Goal: Information Seeking & Learning: Learn about a topic

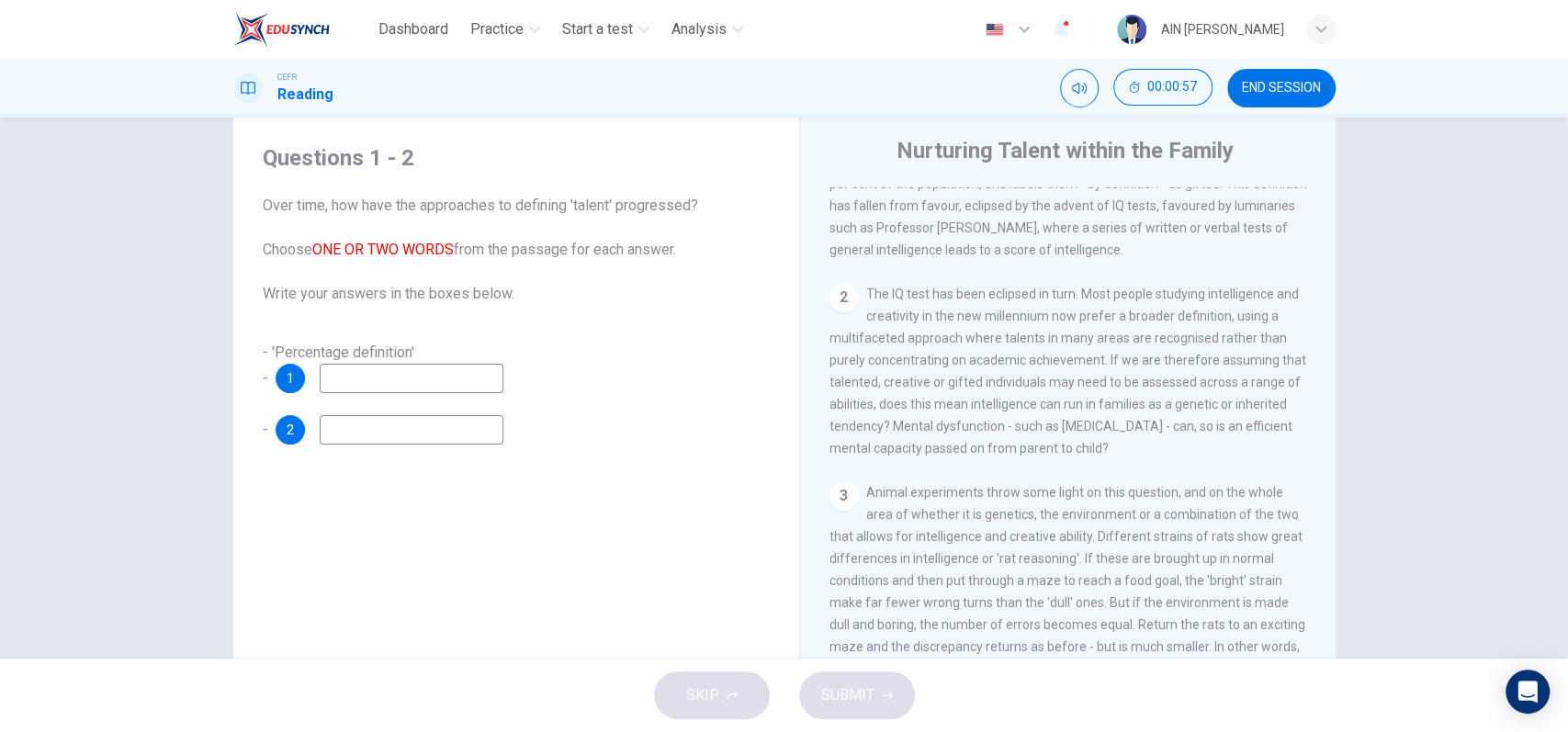
scroll to position [368, 0]
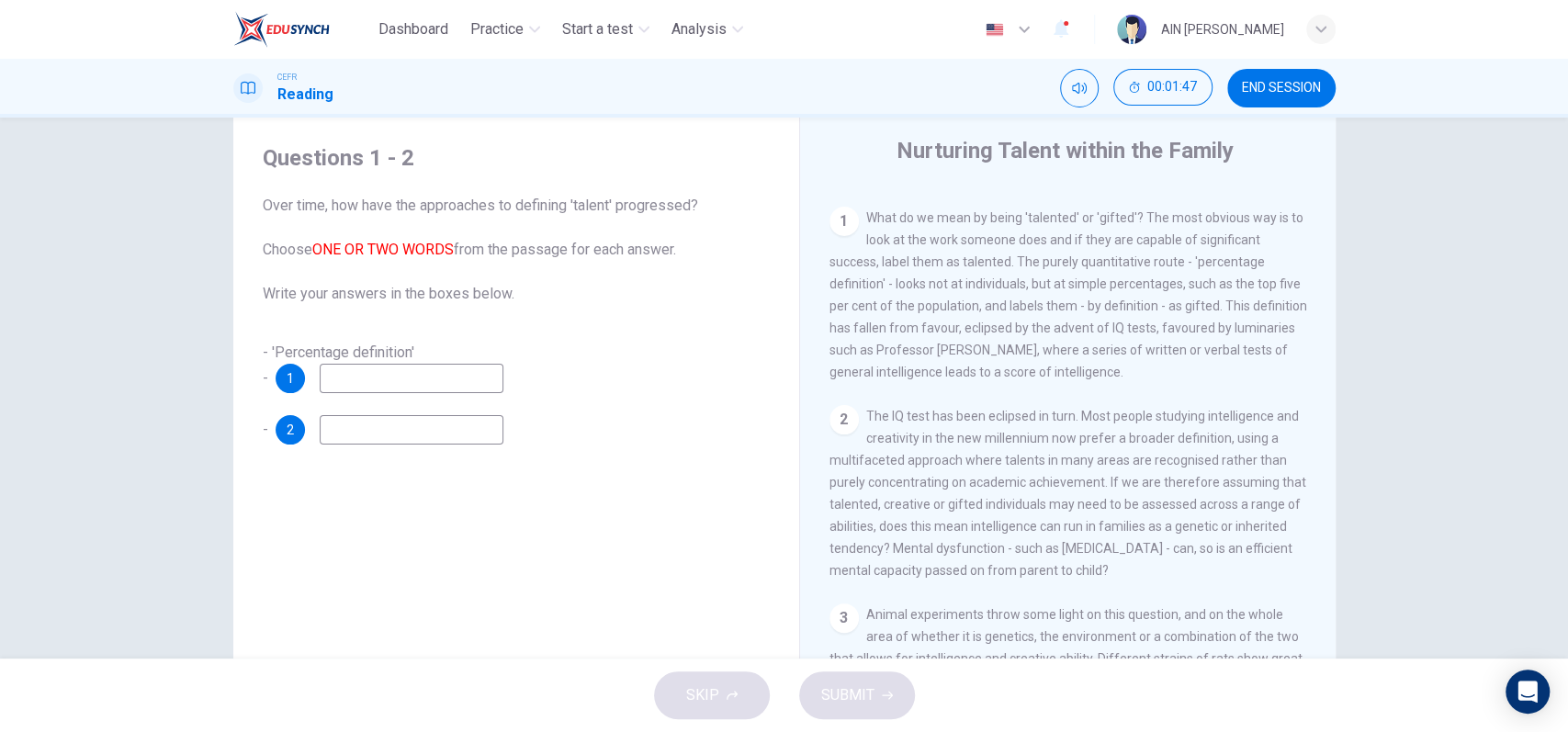
click at [433, 387] on input at bounding box center [411, 378] width 183 height 29
type input "Gifted"
click at [426, 430] on input at bounding box center [411, 430] width 183 height 29
type input "w"
click at [841, 684] on span "SUBMIT" at bounding box center [848, 695] width 53 height 26
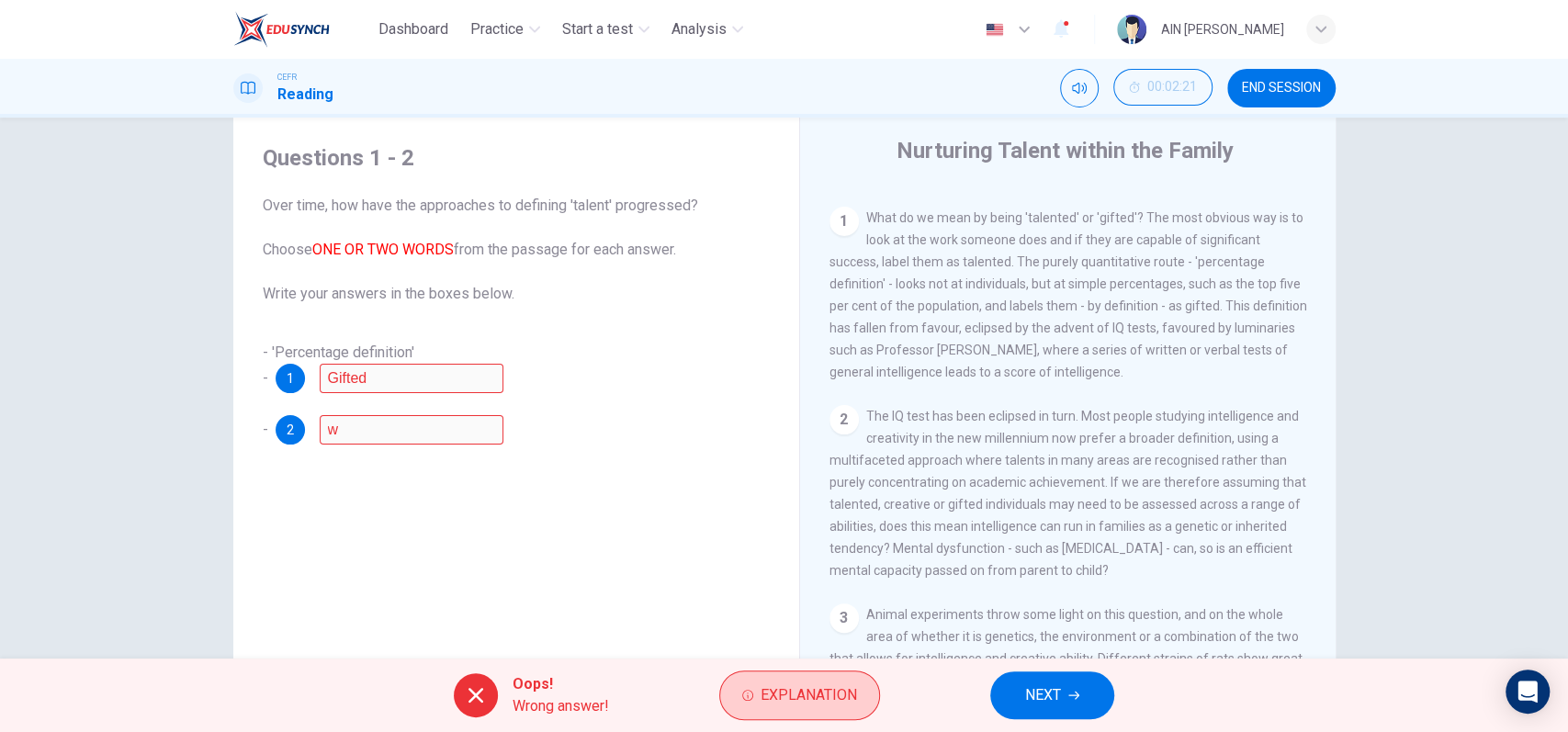
click at [779, 686] on span "Explanation" at bounding box center [808, 695] width 96 height 26
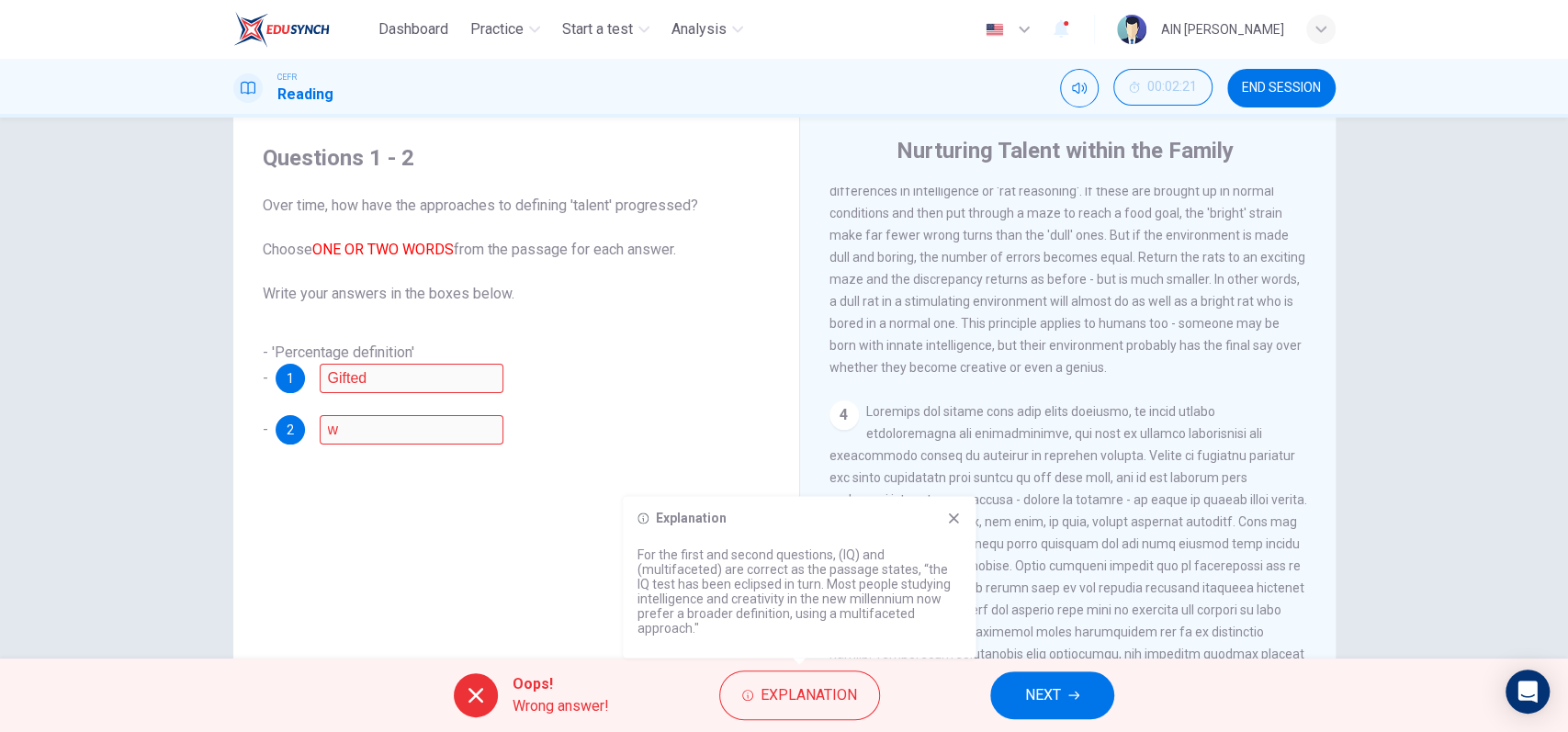
scroll to position [979, 0]
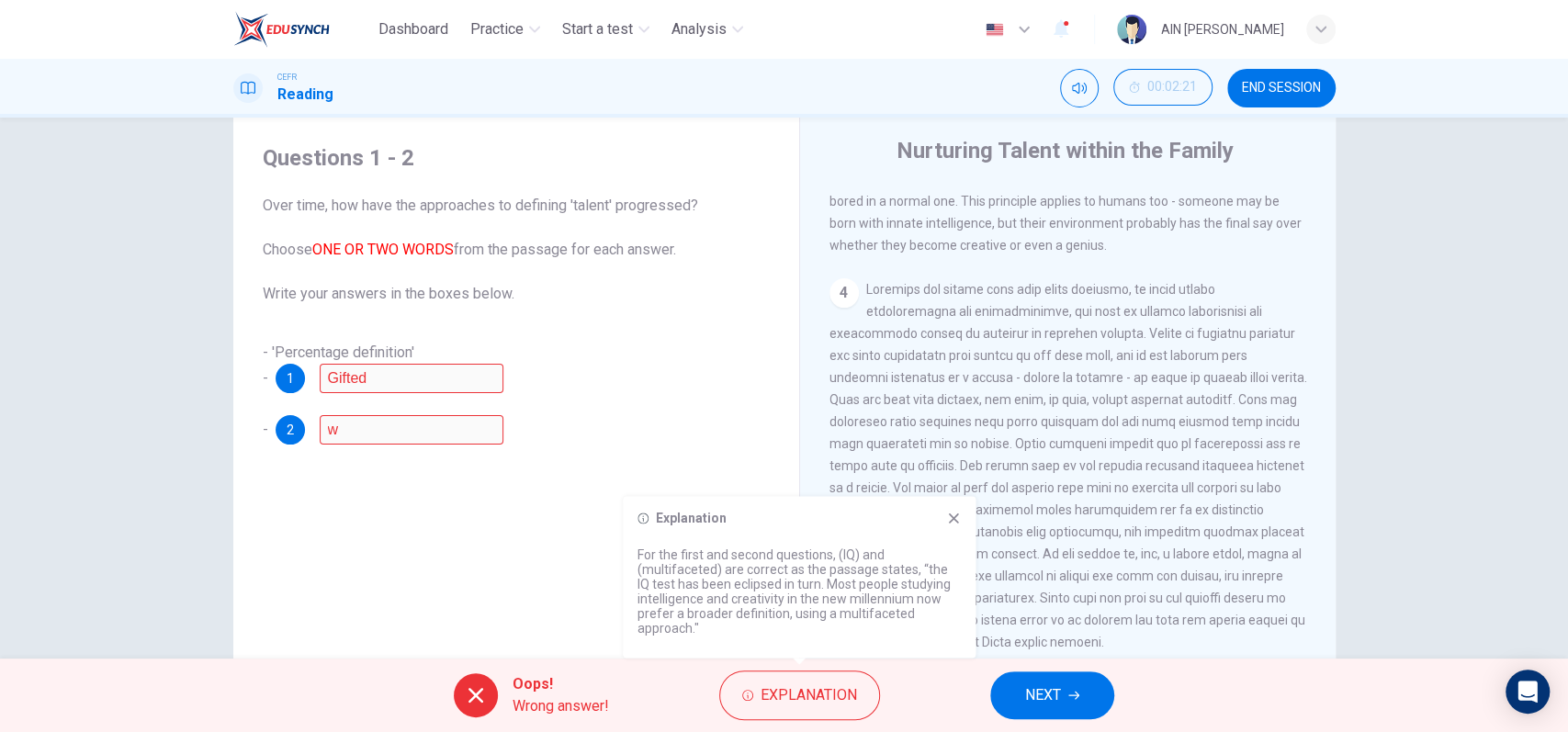
click at [950, 513] on icon at bounding box center [953, 517] width 14 height 14
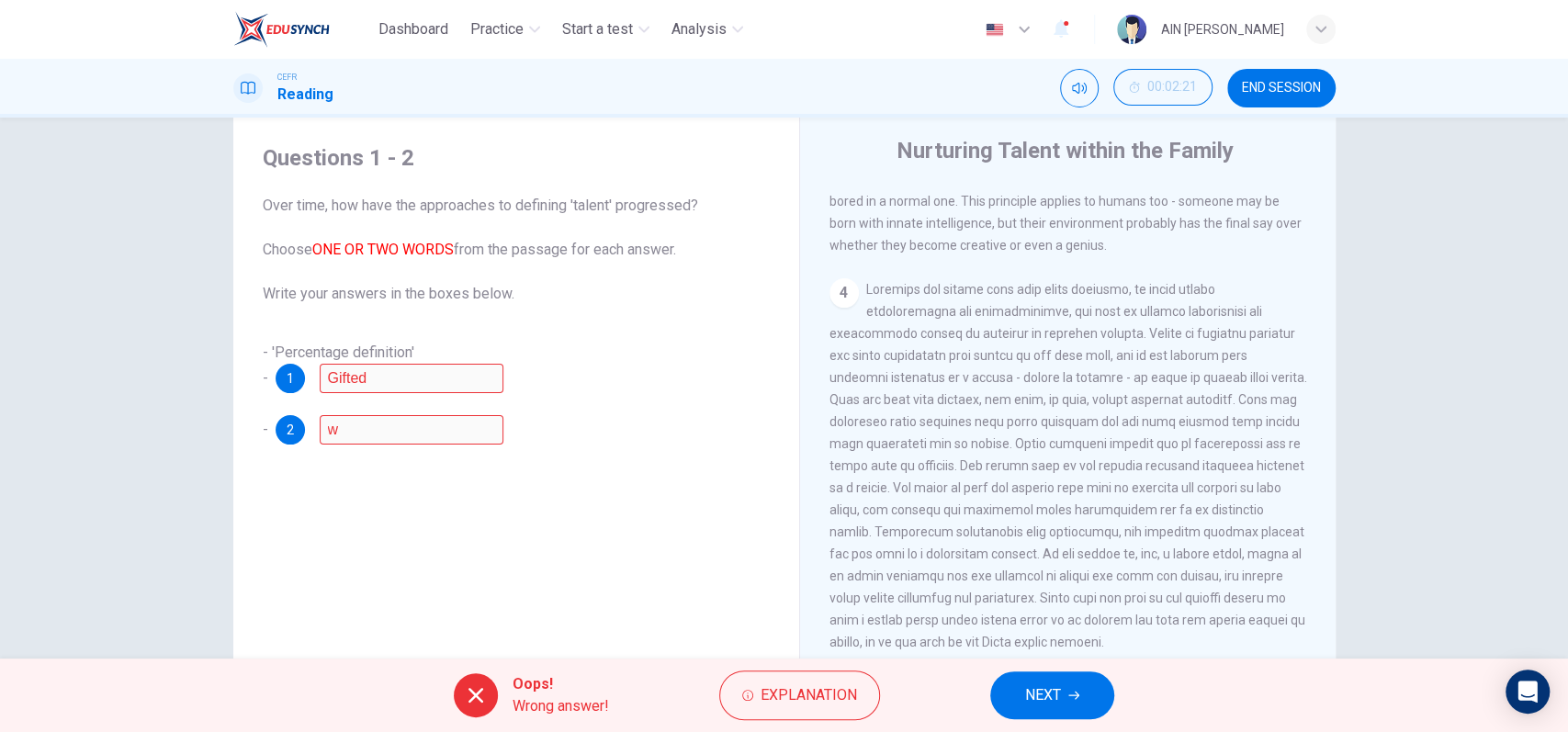
click at [1073, 688] on button "NEXT" at bounding box center [1052, 696] width 124 height 48
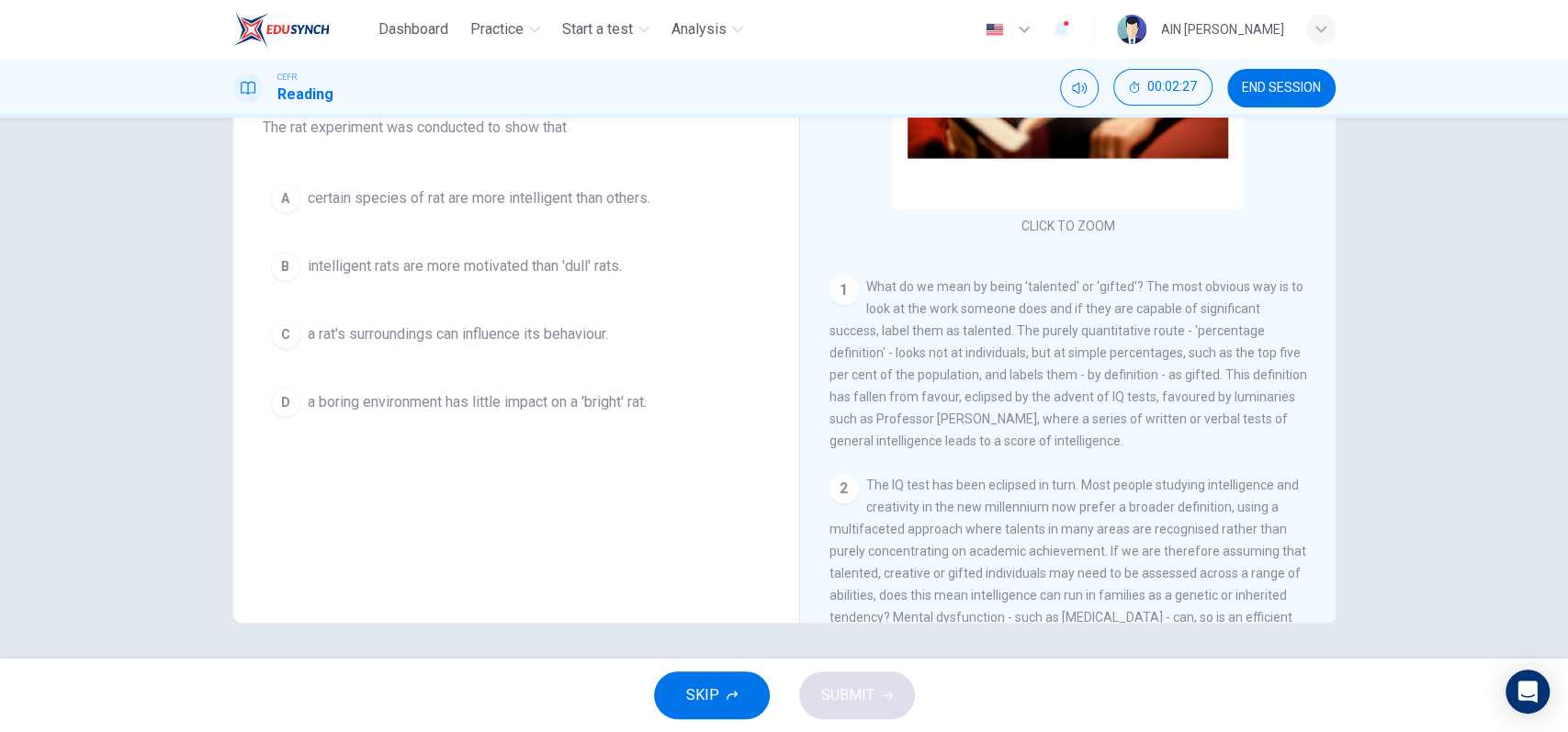
scroll to position [123, 0]
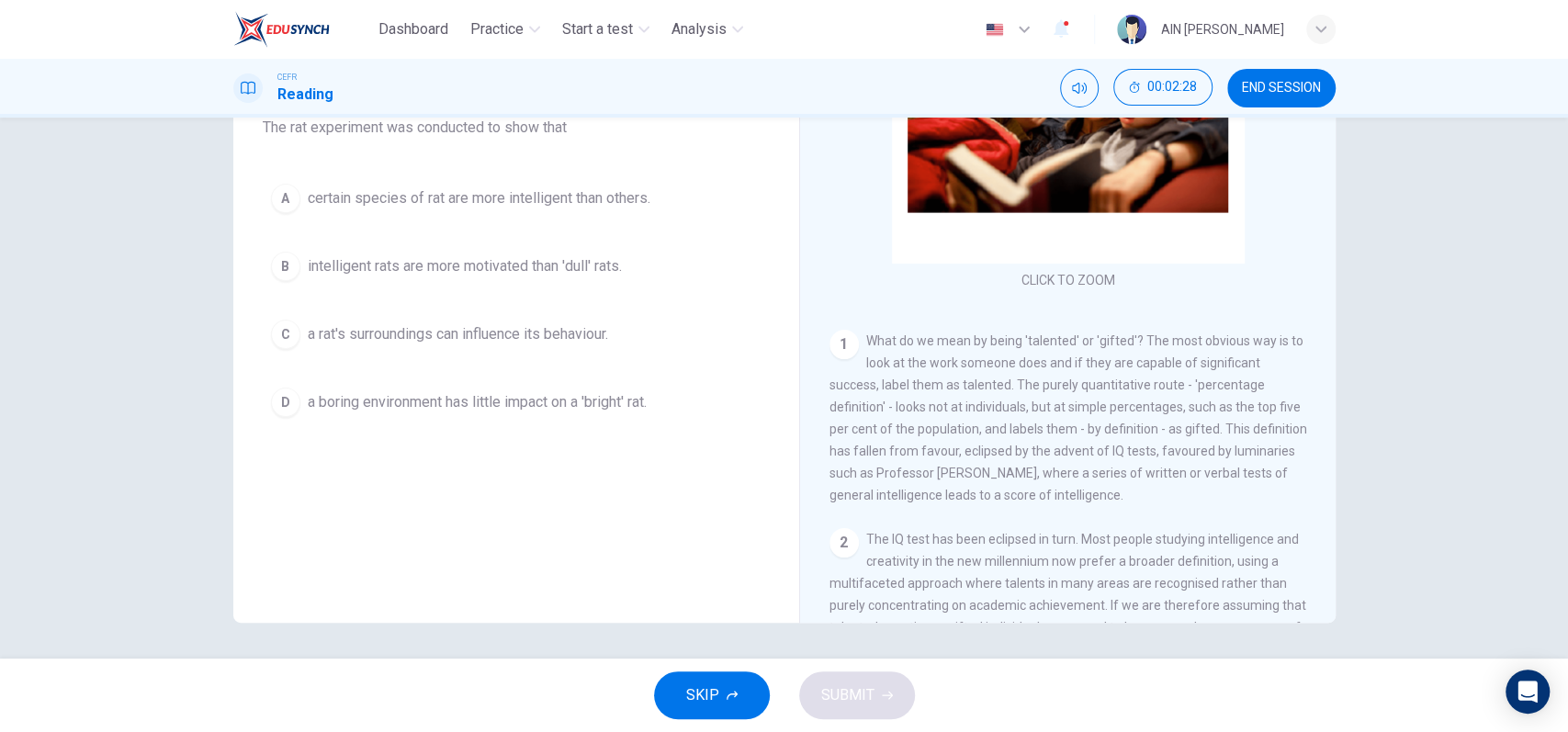
click at [840, 333] on div "1" at bounding box center [844, 344] width 29 height 29
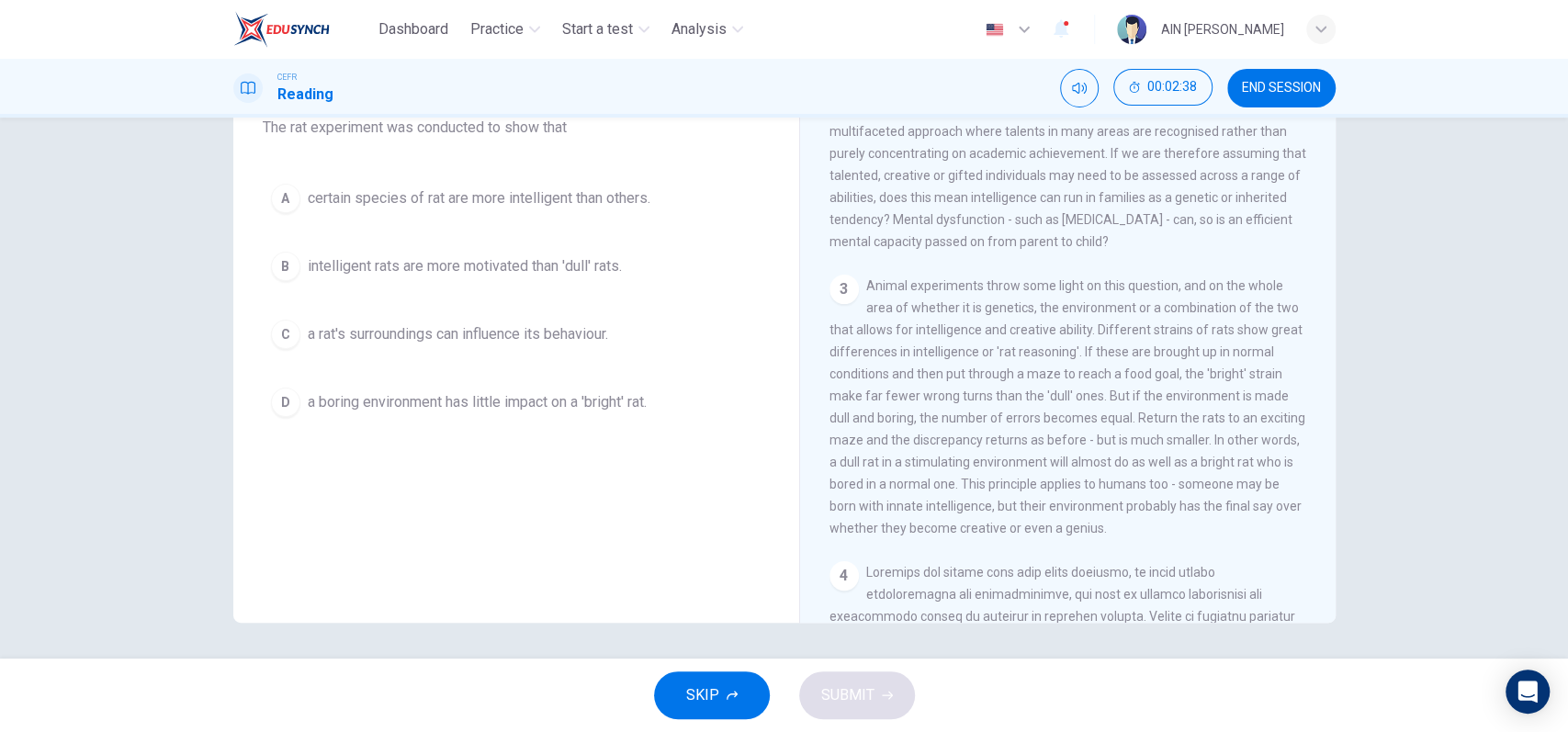
scroll to position [612, 0]
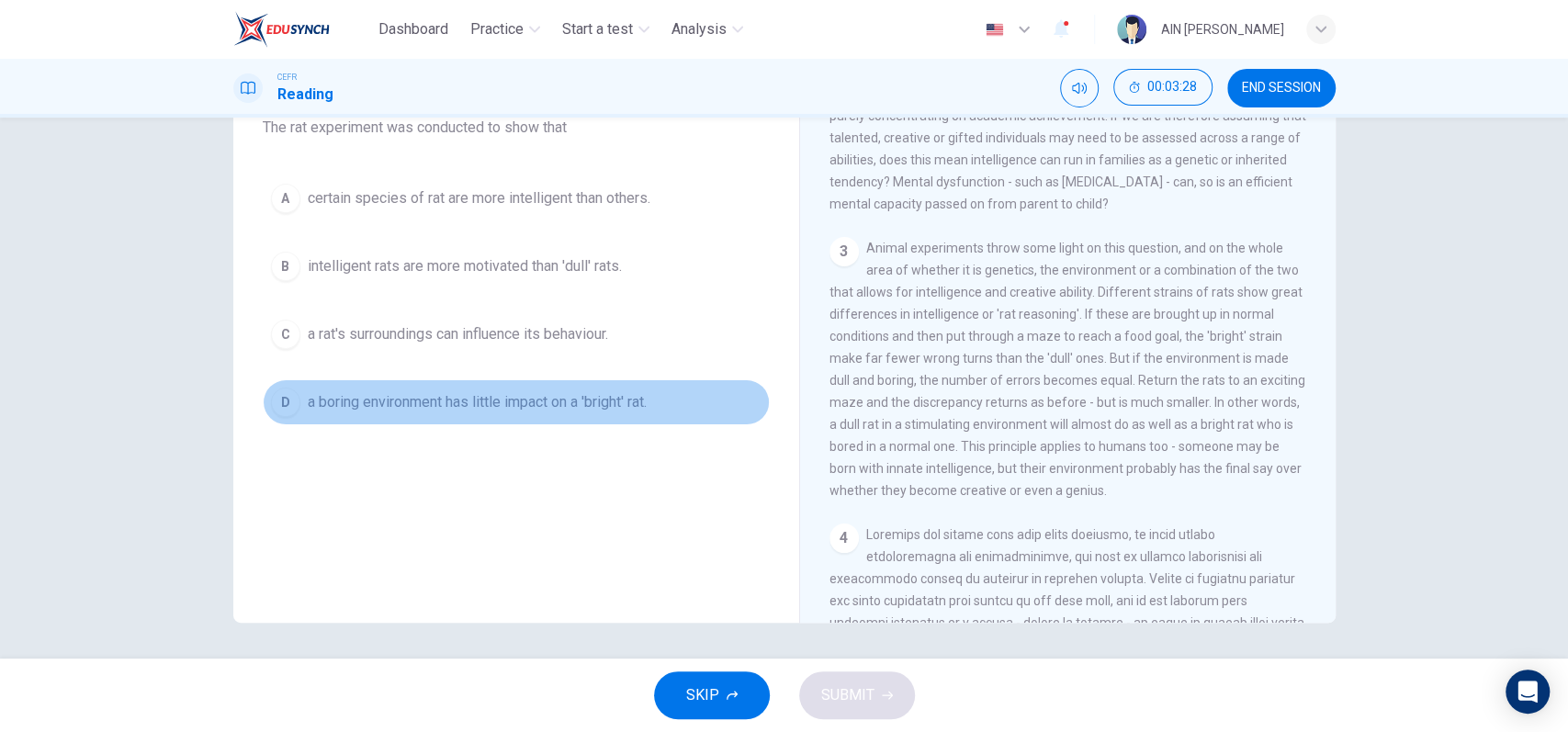
click at [448, 401] on span "a boring environment has little impact on a 'bright' rat." at bounding box center [477, 402] width 339 height 22
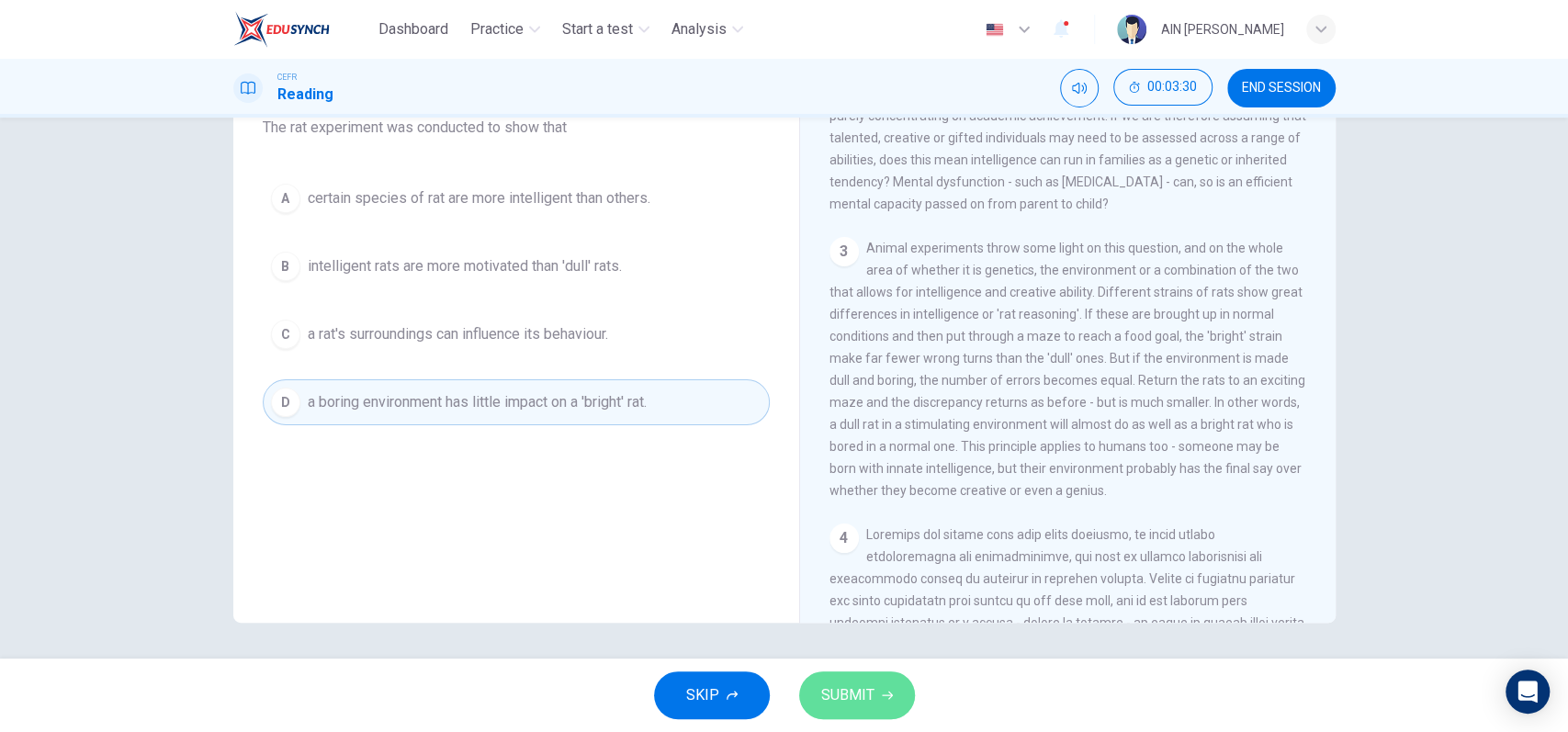
click at [823, 683] on span "SUBMIT" at bounding box center [848, 695] width 53 height 26
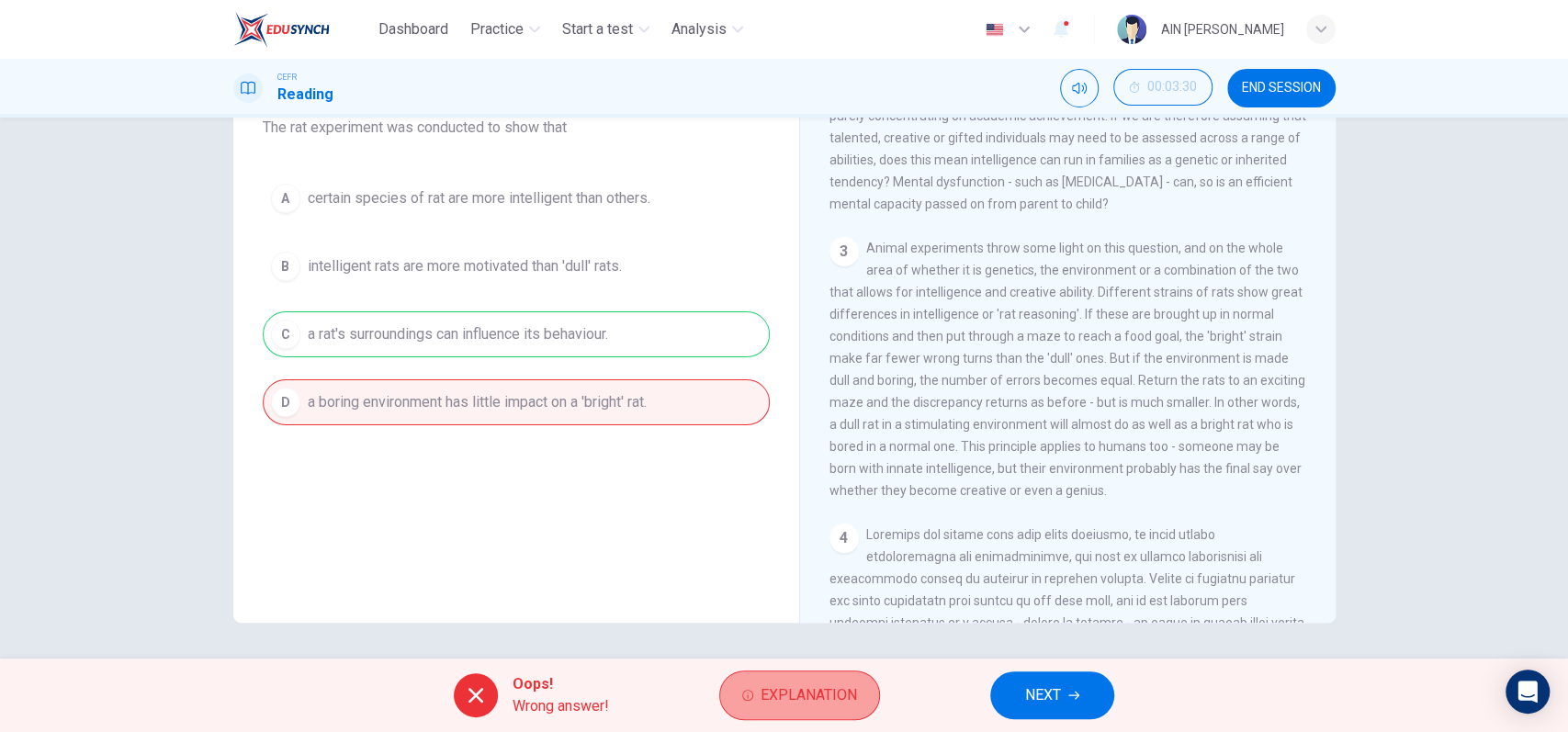
click at [760, 690] on span "Explanation" at bounding box center [808, 695] width 96 height 26
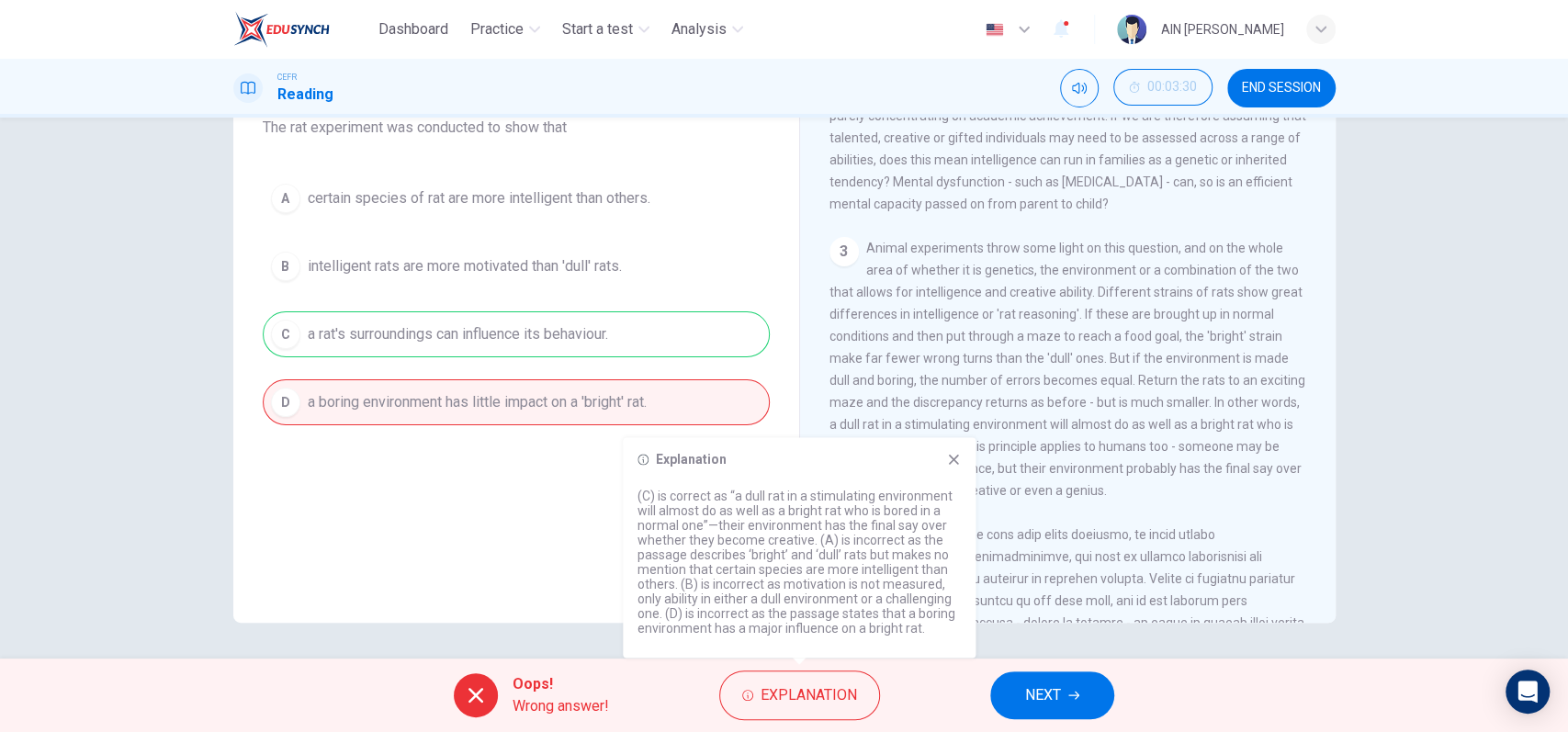
click at [1020, 695] on button "NEXT" at bounding box center [1052, 696] width 124 height 48
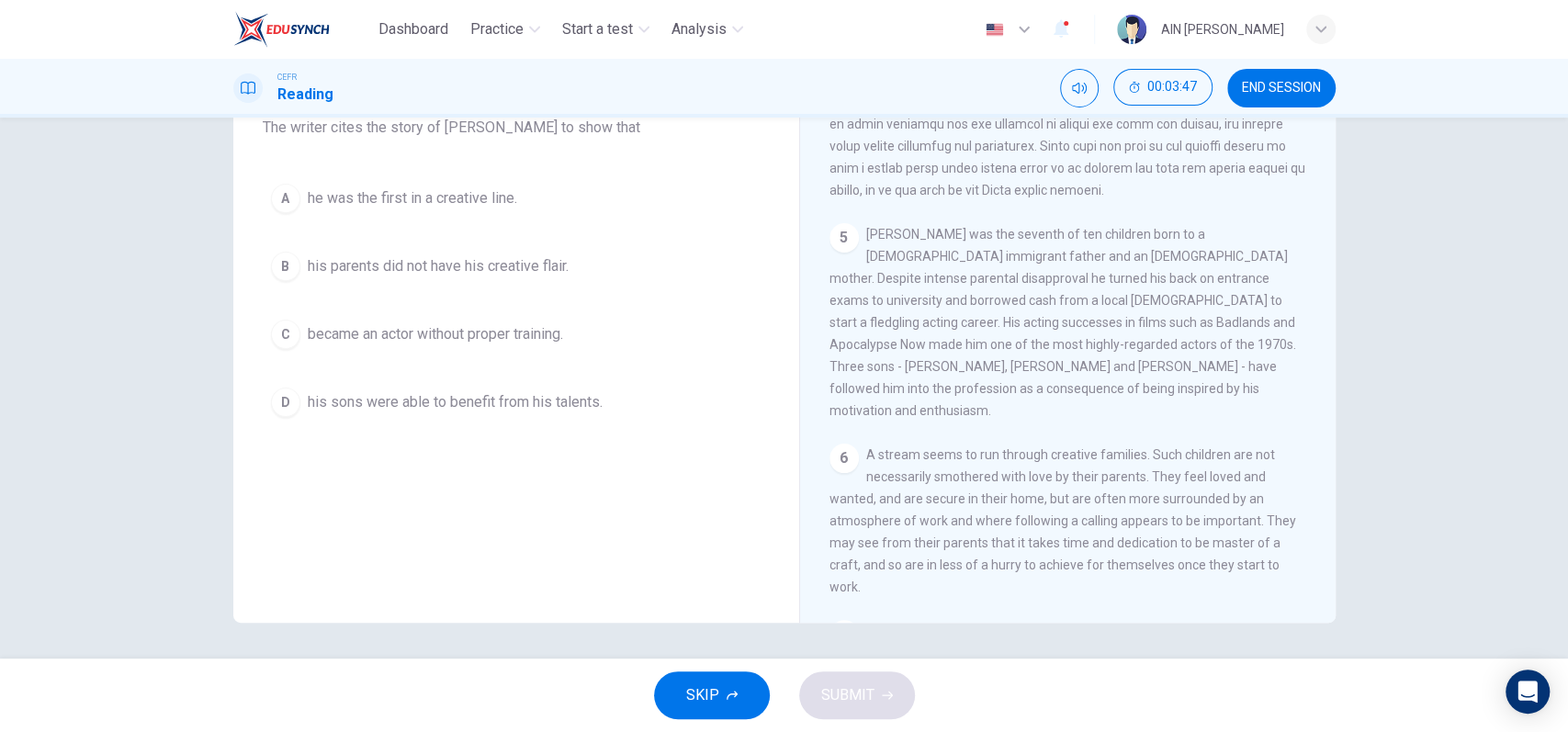
scroll to position [1347, 0]
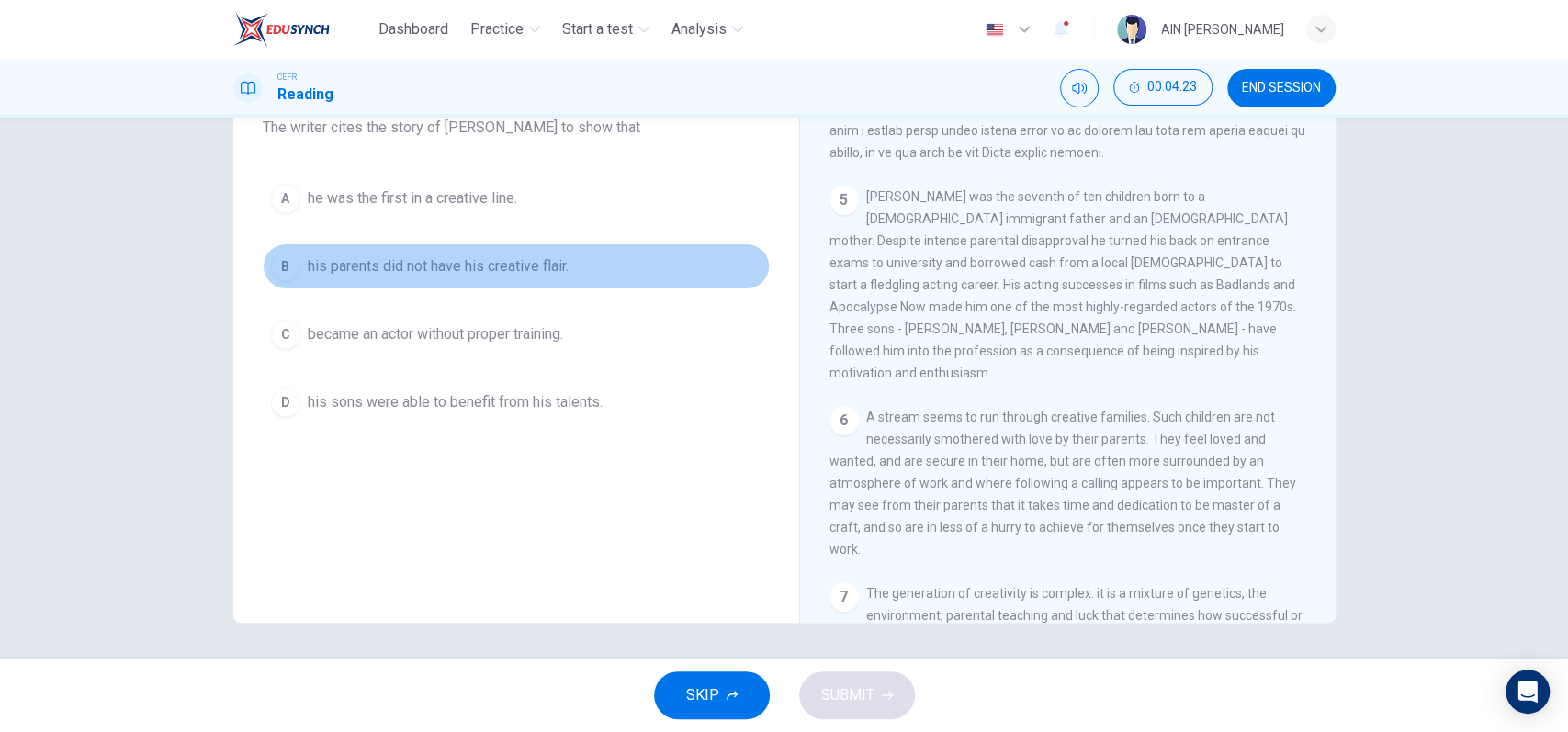
click at [463, 262] on span "his parents did not have his creative flair." at bounding box center [438, 266] width 261 height 22
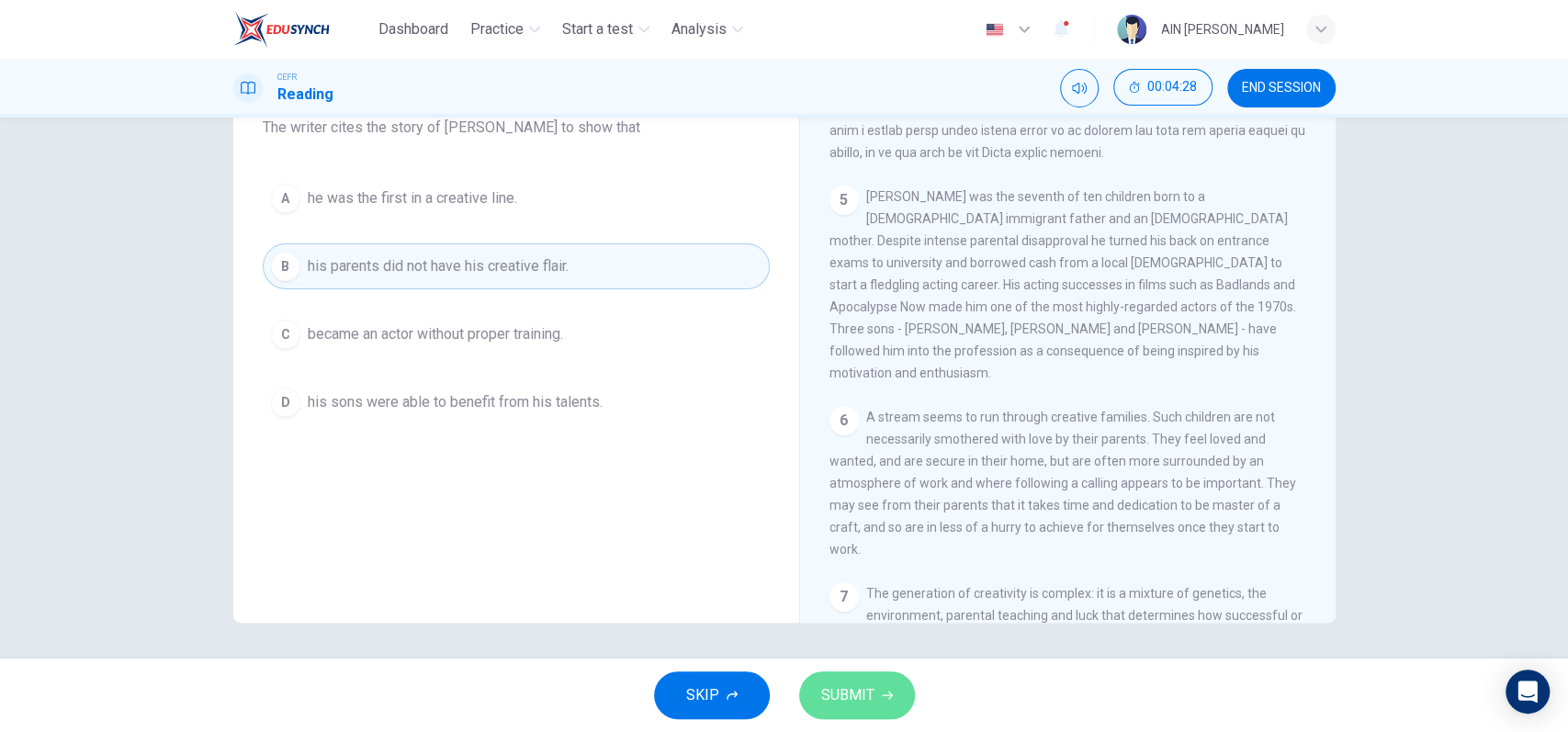
click at [845, 691] on span "SUBMIT" at bounding box center [848, 695] width 53 height 26
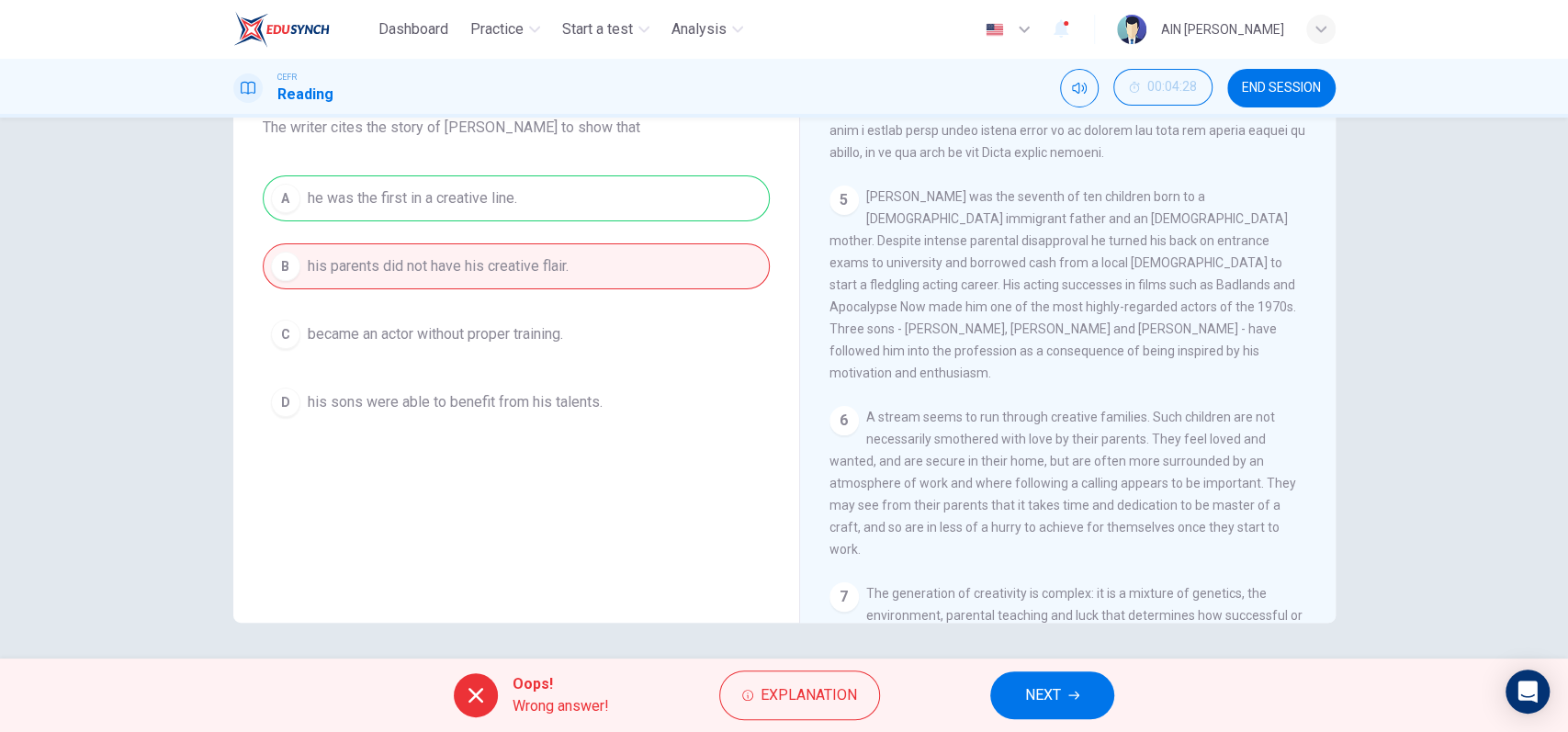
click at [1025, 697] on span "NEXT" at bounding box center [1043, 695] width 36 height 26
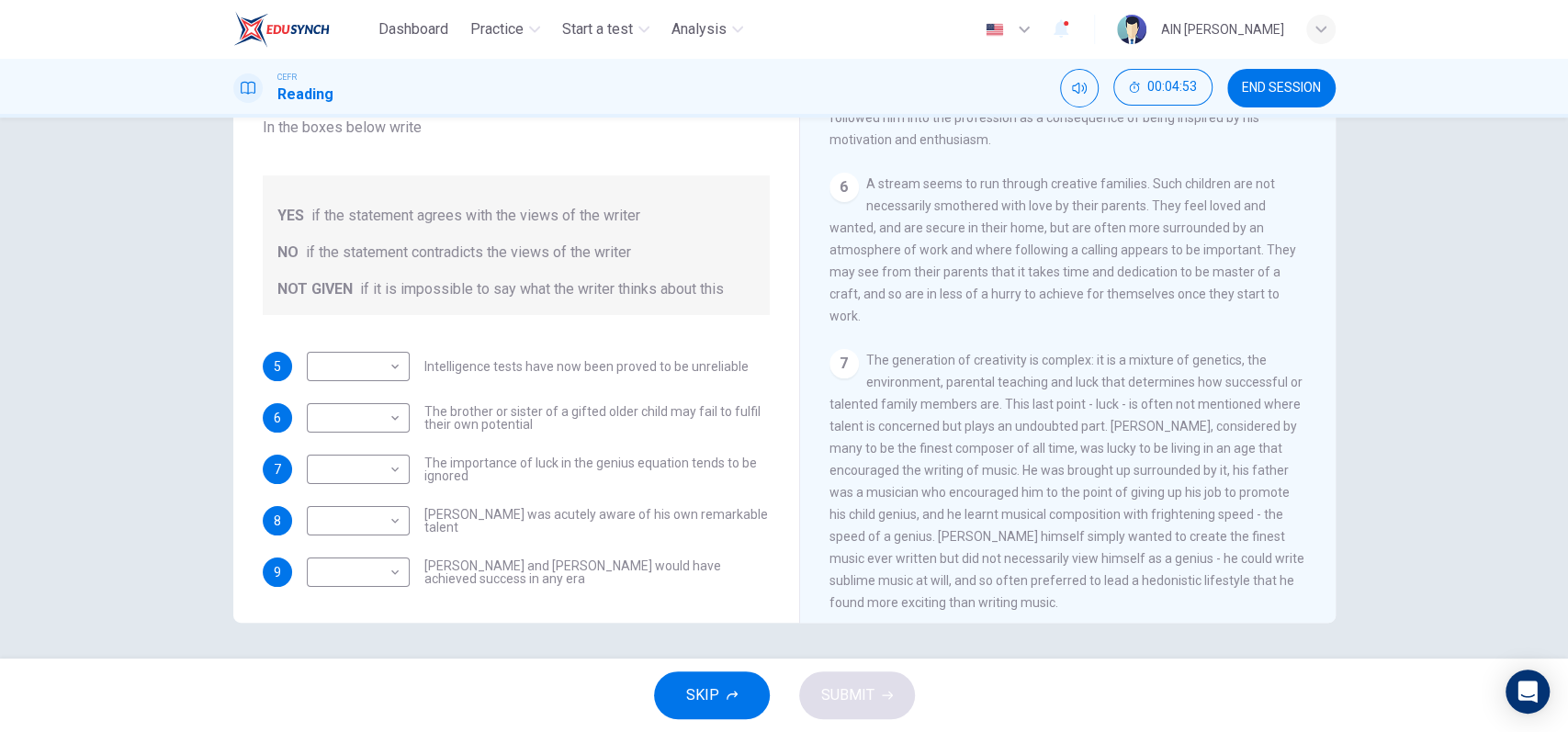
scroll to position [1592, 0]
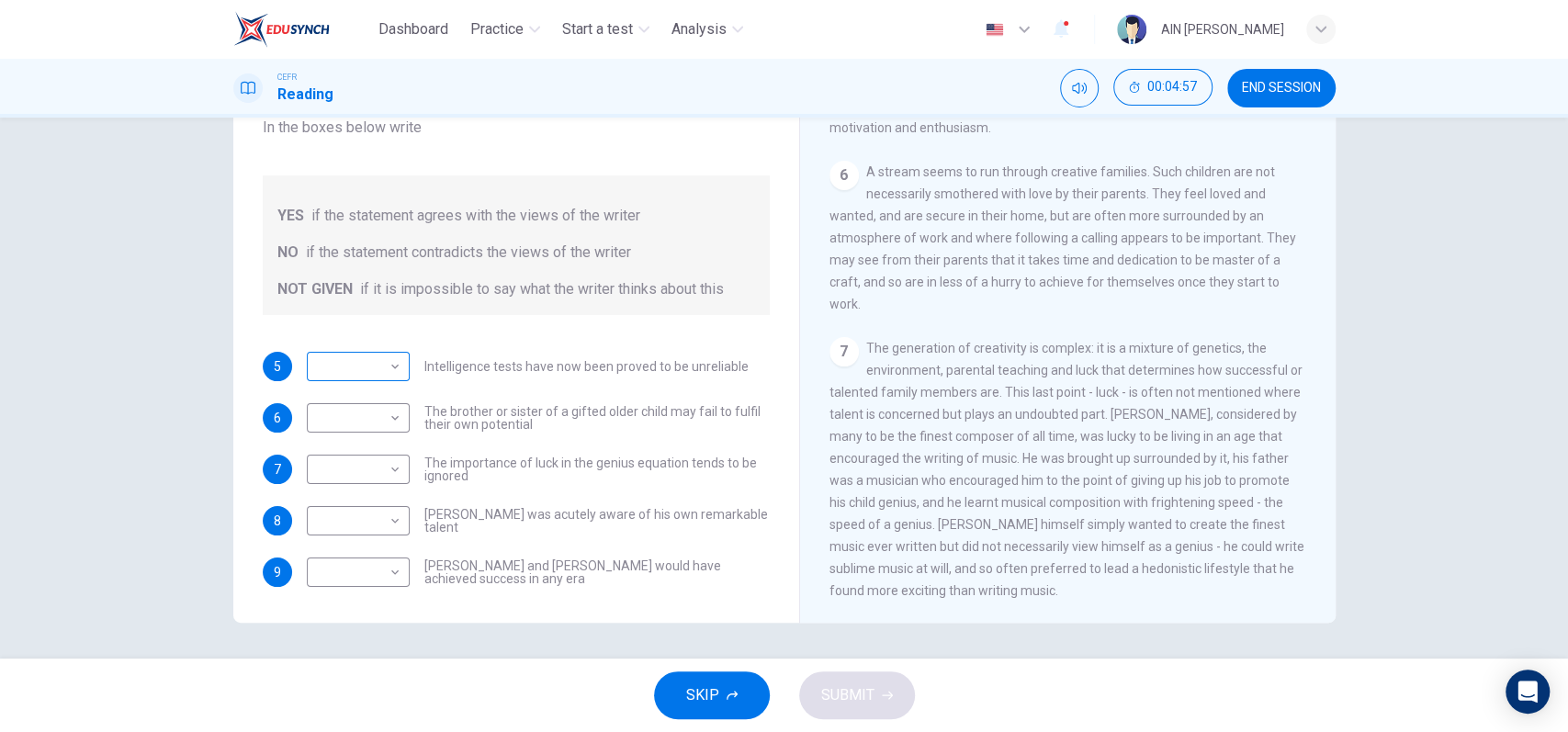
click at [392, 345] on body "Dashboard Practice Start a test Analysis English en ​ AIN [PERSON_NAME] CEFR Re…" at bounding box center [784, 366] width 1568 height 732
click at [392, 345] on div at bounding box center [784, 366] width 1568 height 732
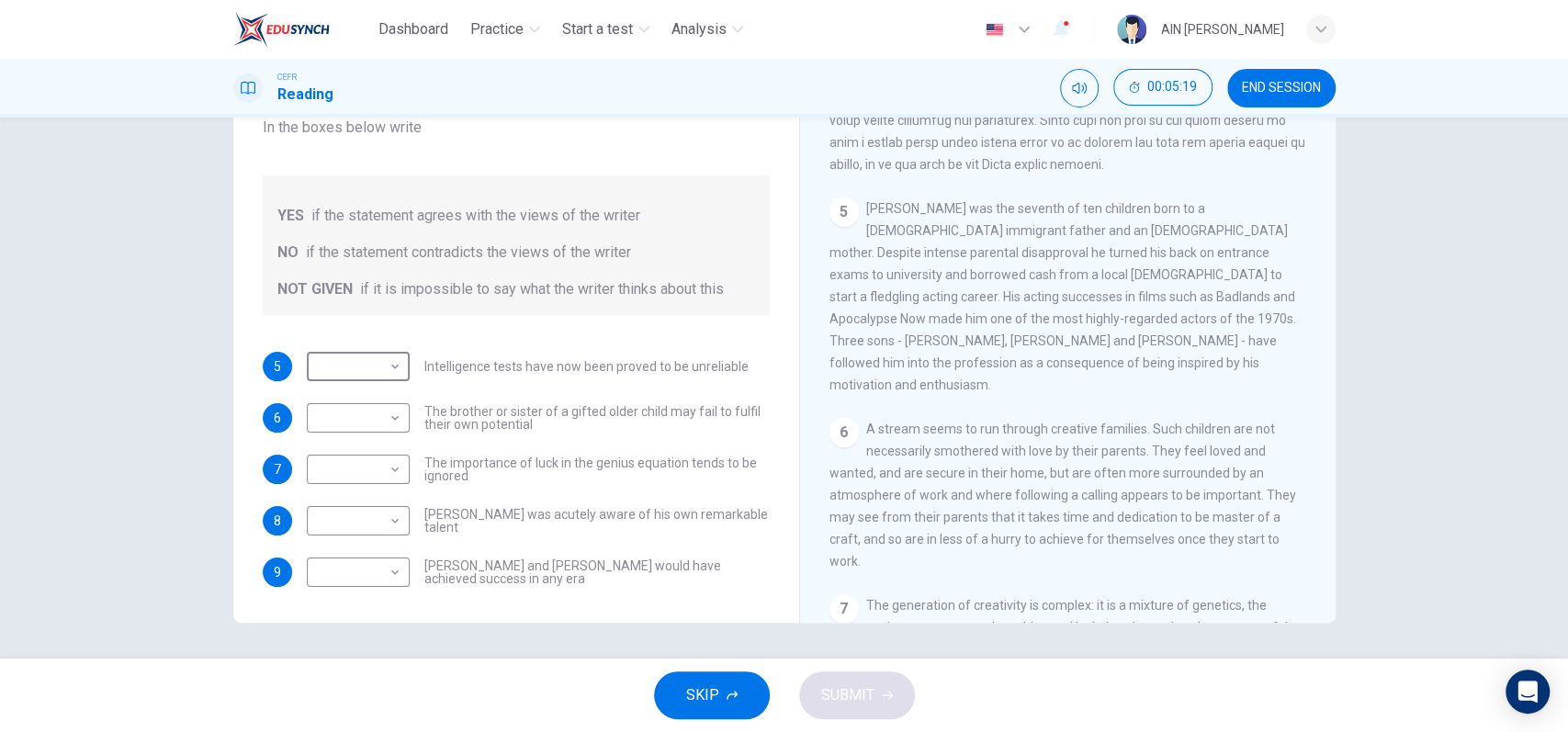
scroll to position [1301, 0]
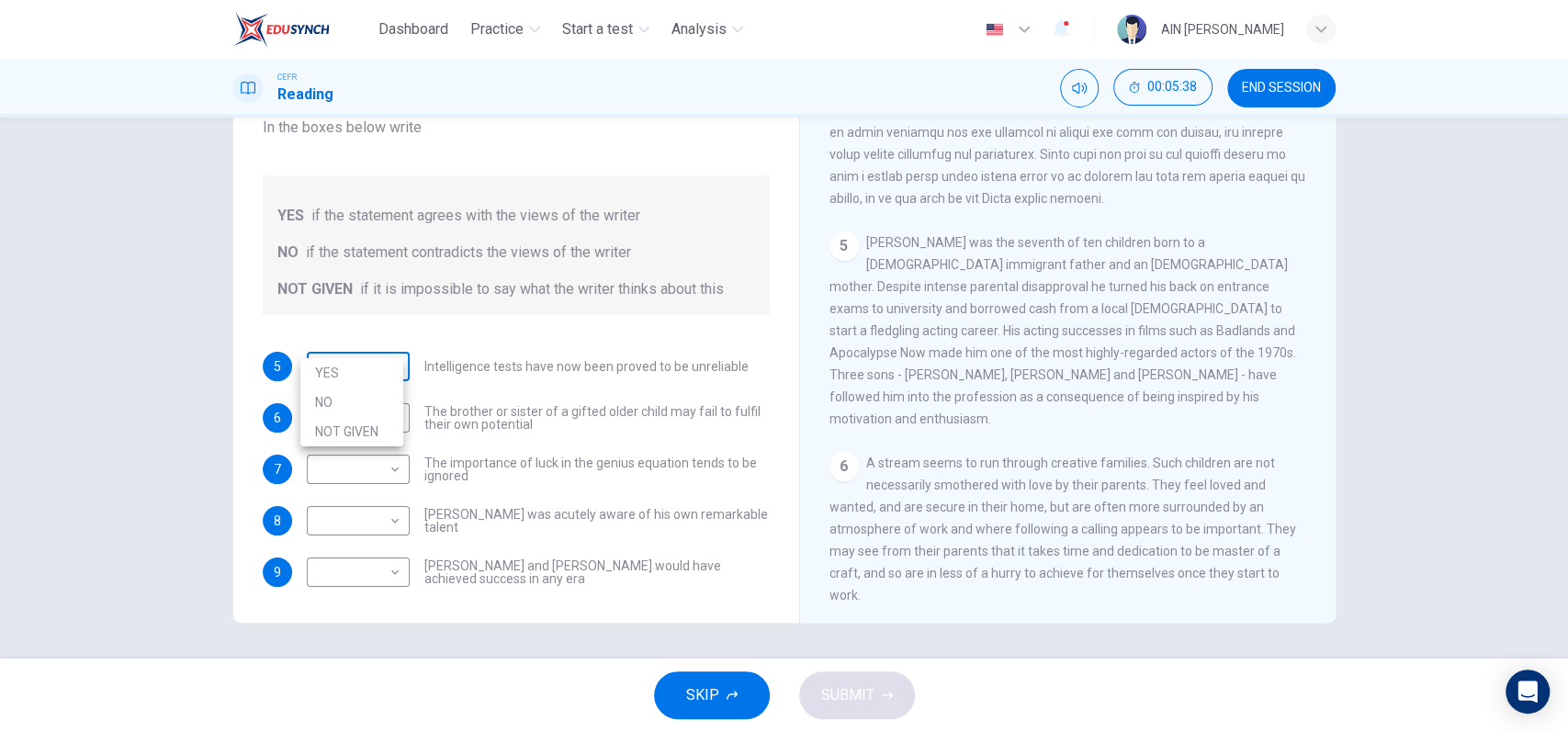
click at [386, 342] on body "Dashboard Practice Start a test Analysis English en ​ AIN [PERSON_NAME] CEFR Re…" at bounding box center [784, 366] width 1568 height 732
click at [373, 430] on li "NOT GIVEN" at bounding box center [352, 432] width 103 height 29
type input "NOT GIVEN"
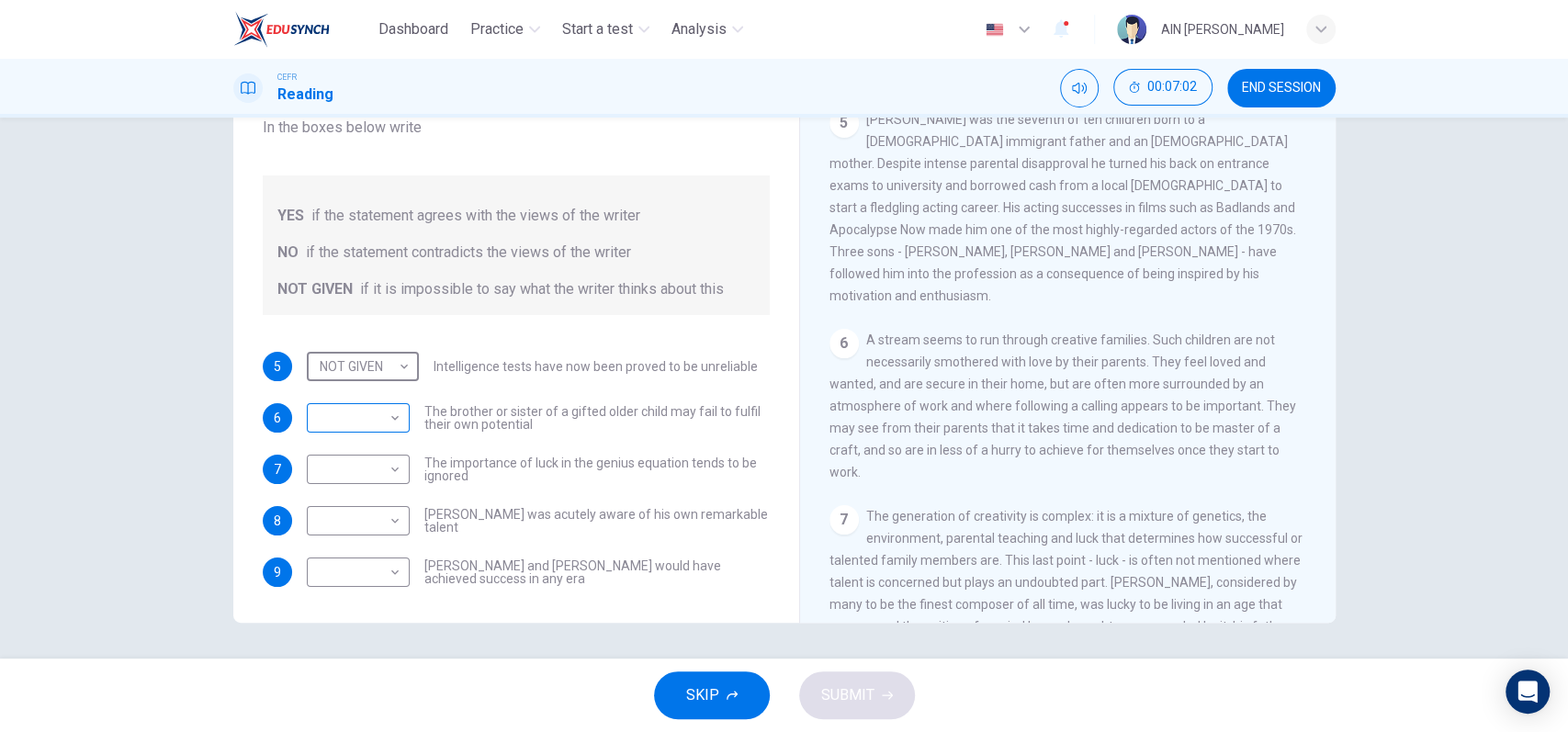
click at [379, 400] on body "Dashboard Practice Start a test Analysis English en ​ AIN [PERSON_NAME] CEFR Re…" at bounding box center [784, 366] width 1568 height 732
click at [342, 465] on li "NO" at bounding box center [352, 453] width 103 height 29
type input "NO"
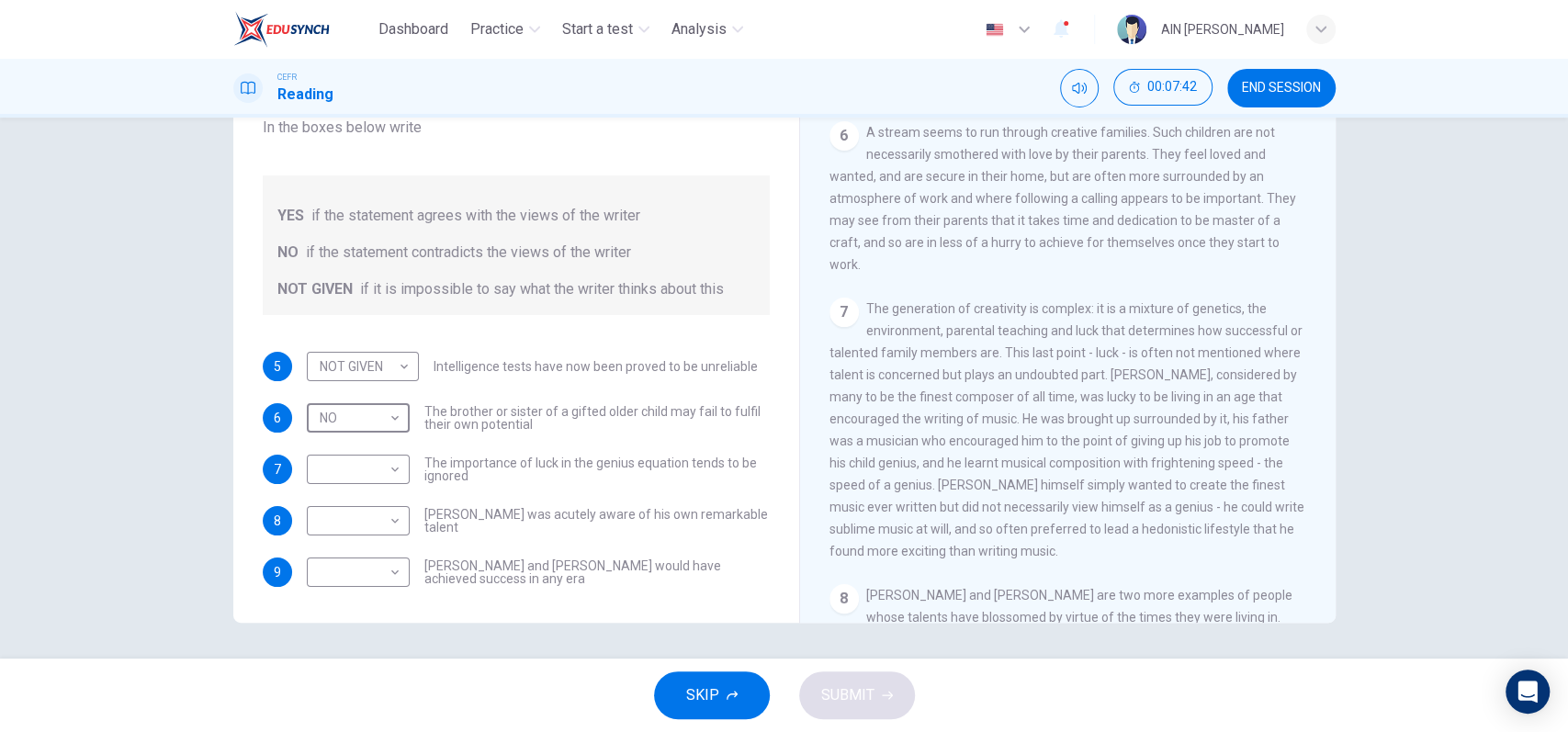
scroll to position [1668, 0]
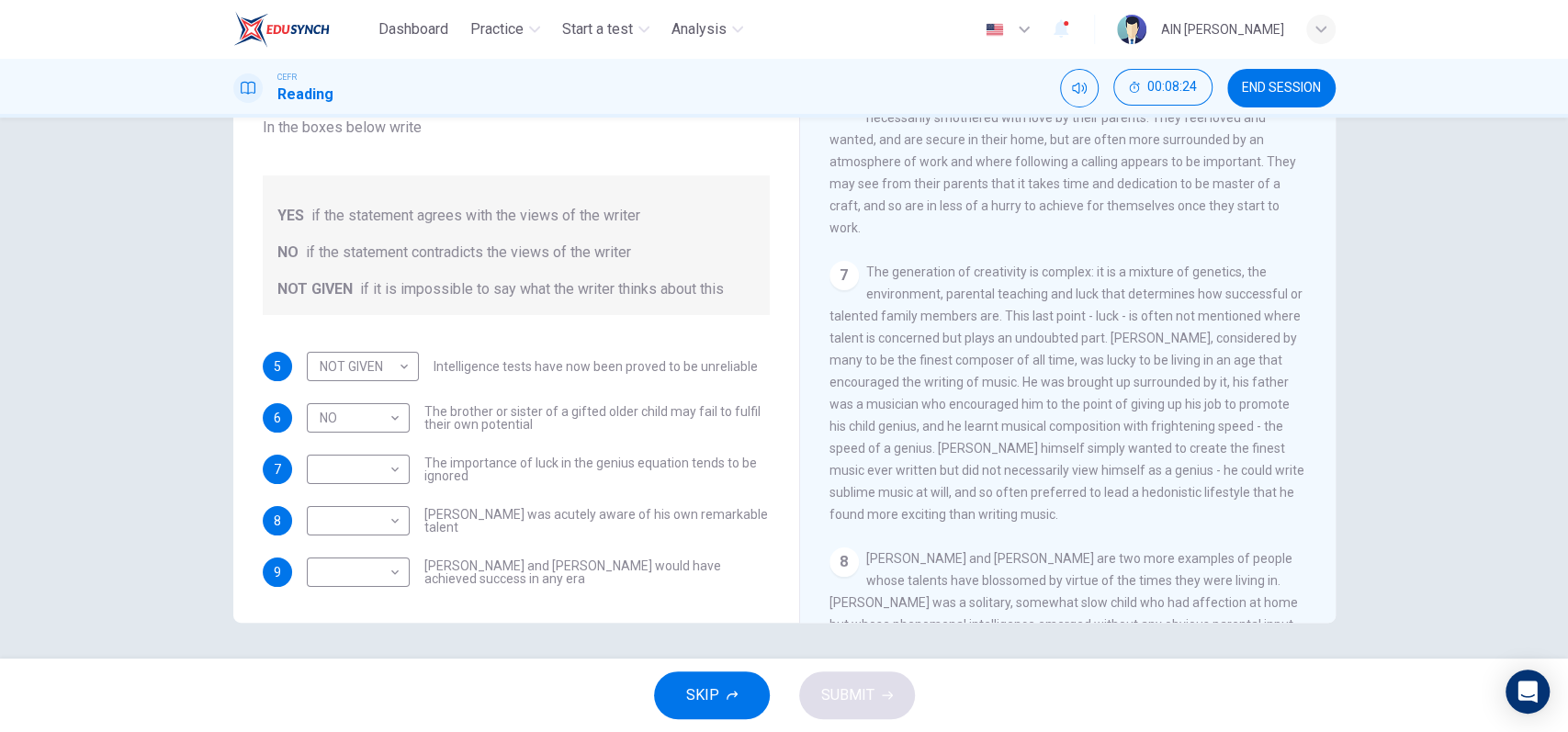
drag, startPoint x: 1054, startPoint y: 492, endPoint x: 875, endPoint y: 260, distance: 293.0
click at [875, 261] on div "7 The generation of creativity is complex: it is a mixture of genetics, the env…" at bounding box center [1068, 394] width 478 height 264
click at [391, 453] on body "Dashboard Practice Start a test Analysis English en ​ AIN [PERSON_NAME] CEFR Re…" at bounding box center [784, 366] width 1568 height 732
click at [373, 471] on li "YES" at bounding box center [352, 475] width 103 height 29
type input "YES"
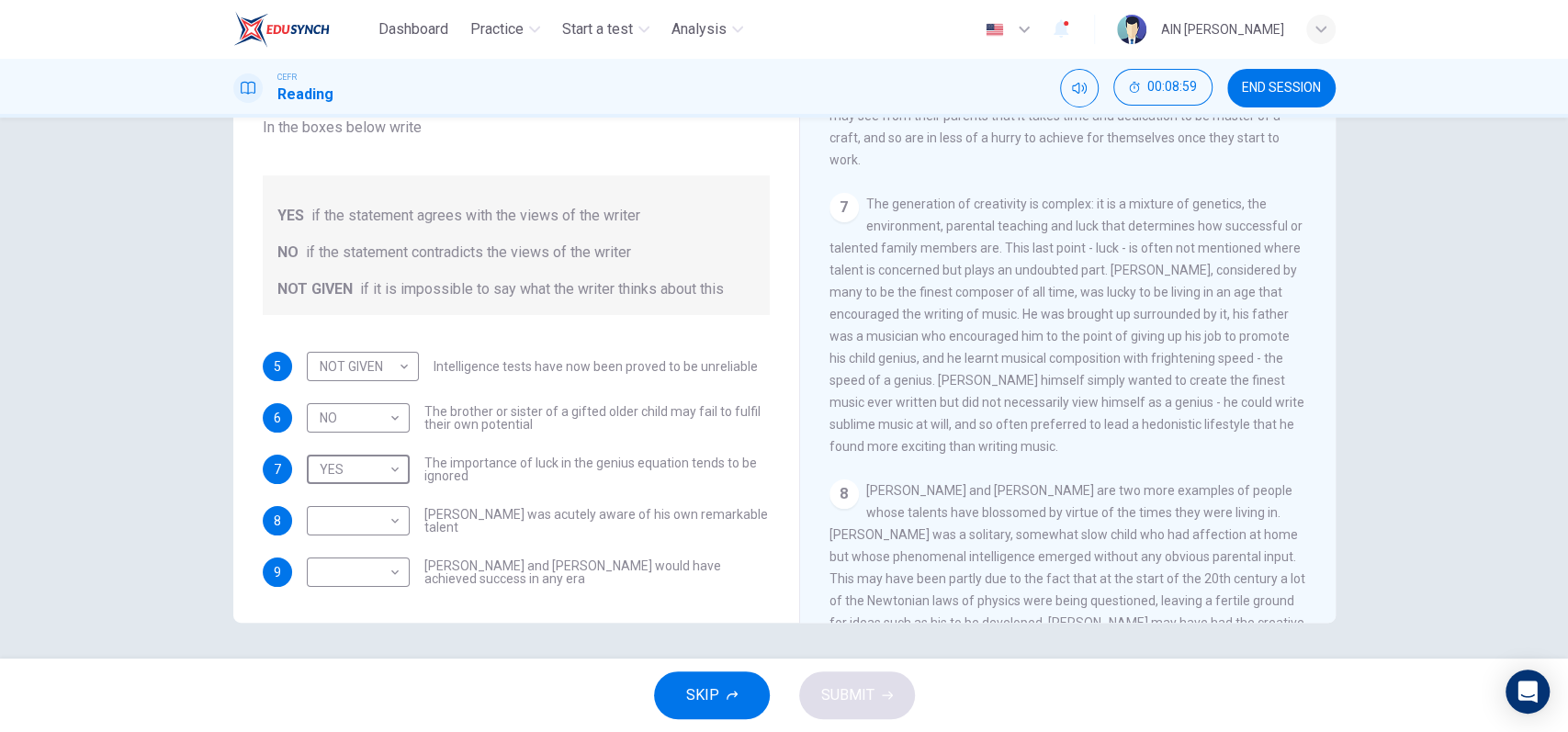
scroll to position [1792, 0]
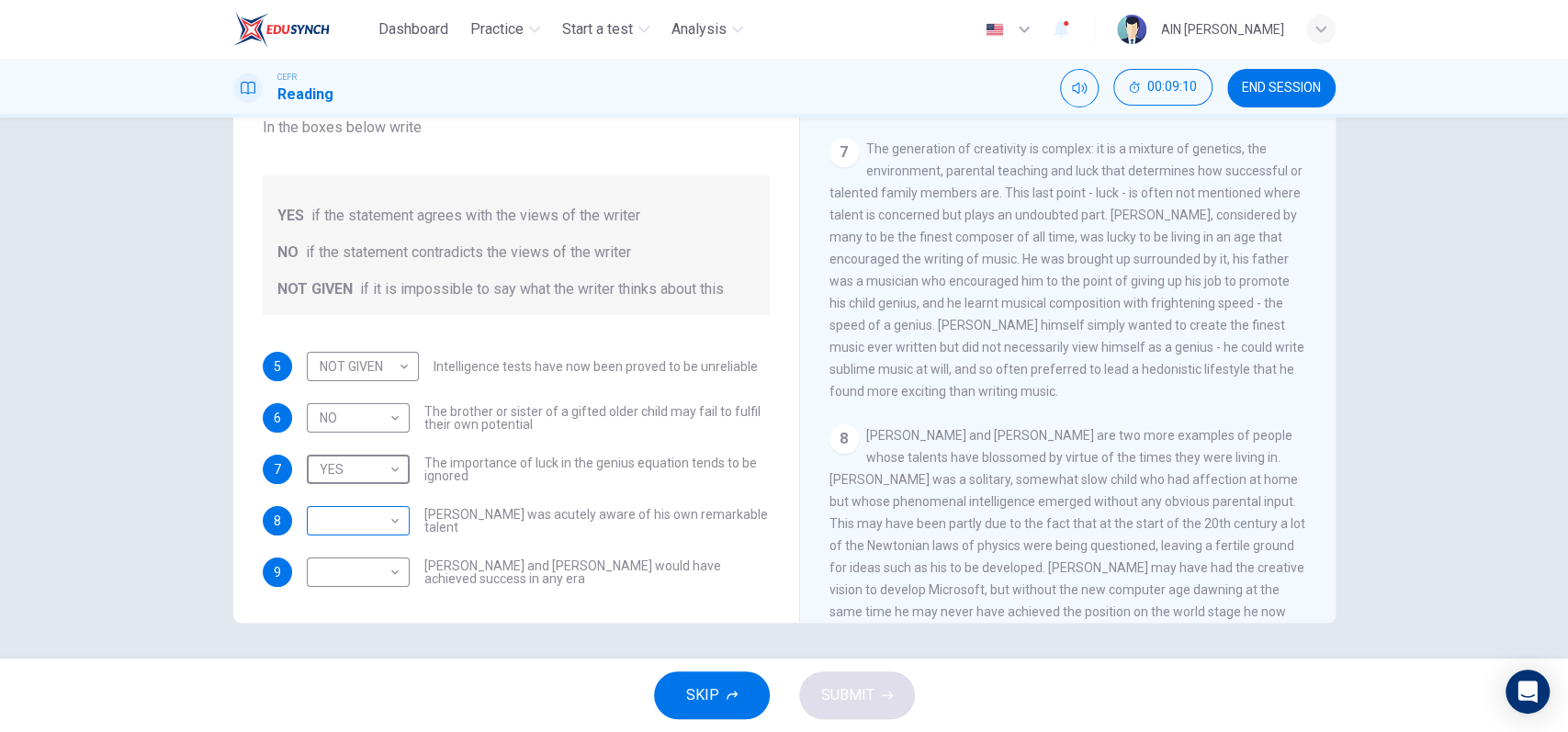
click at [370, 497] on body "Dashboard Practice Start a test Analysis English en ​ AIN [PERSON_NAME] CEFR Re…" at bounding box center [784, 366] width 1568 height 732
click at [346, 530] on li "YES" at bounding box center [352, 527] width 103 height 29
type input "YES"
click at [372, 565] on body "Dashboard Practice Start a test Analysis English en ​ AIN [PERSON_NAME] CEFR Re…" at bounding box center [784, 366] width 1568 height 732
click at [357, 610] on li "NO" at bounding box center [352, 607] width 103 height 29
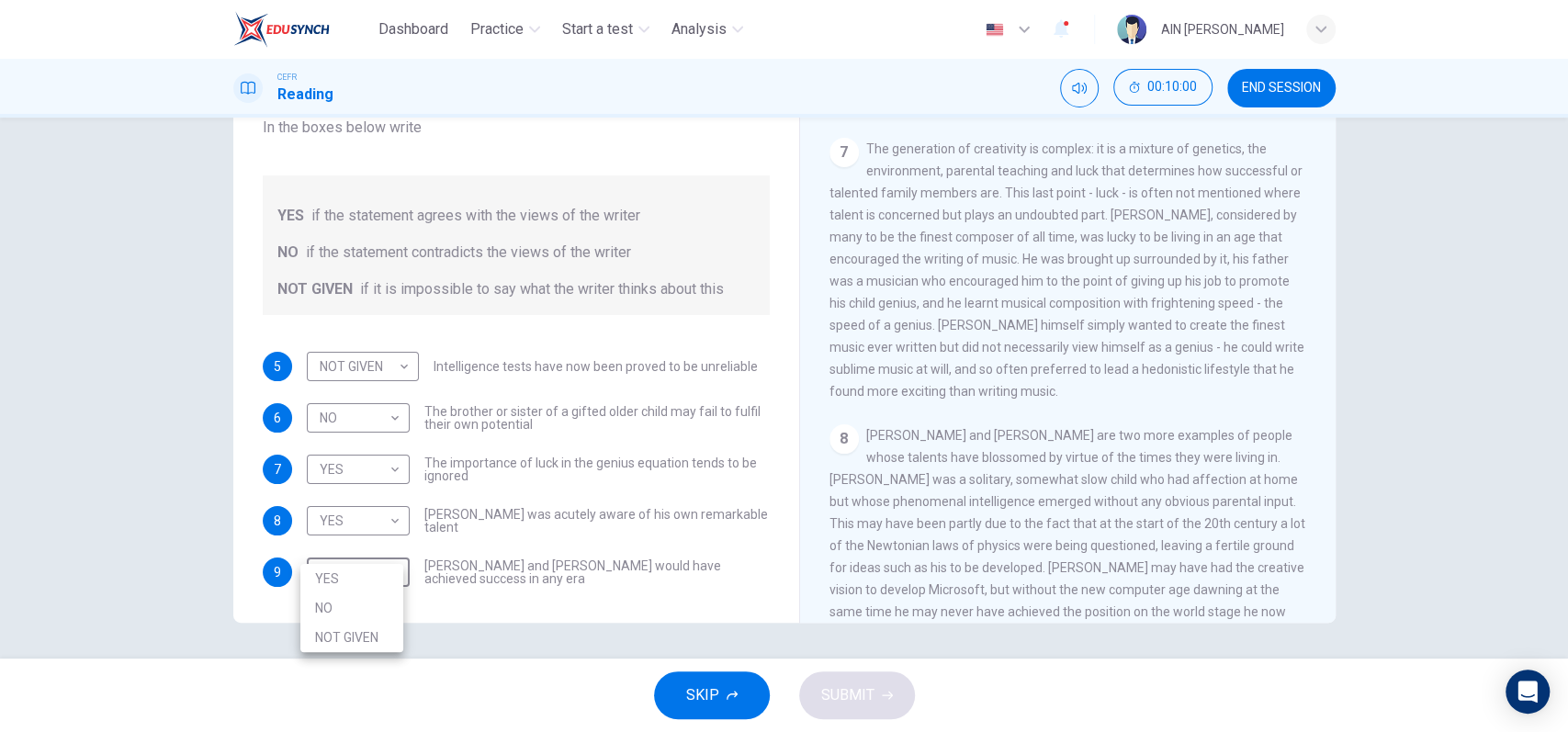
type input "NO"
click at [835, 690] on span "SUBMIT" at bounding box center [848, 695] width 53 height 26
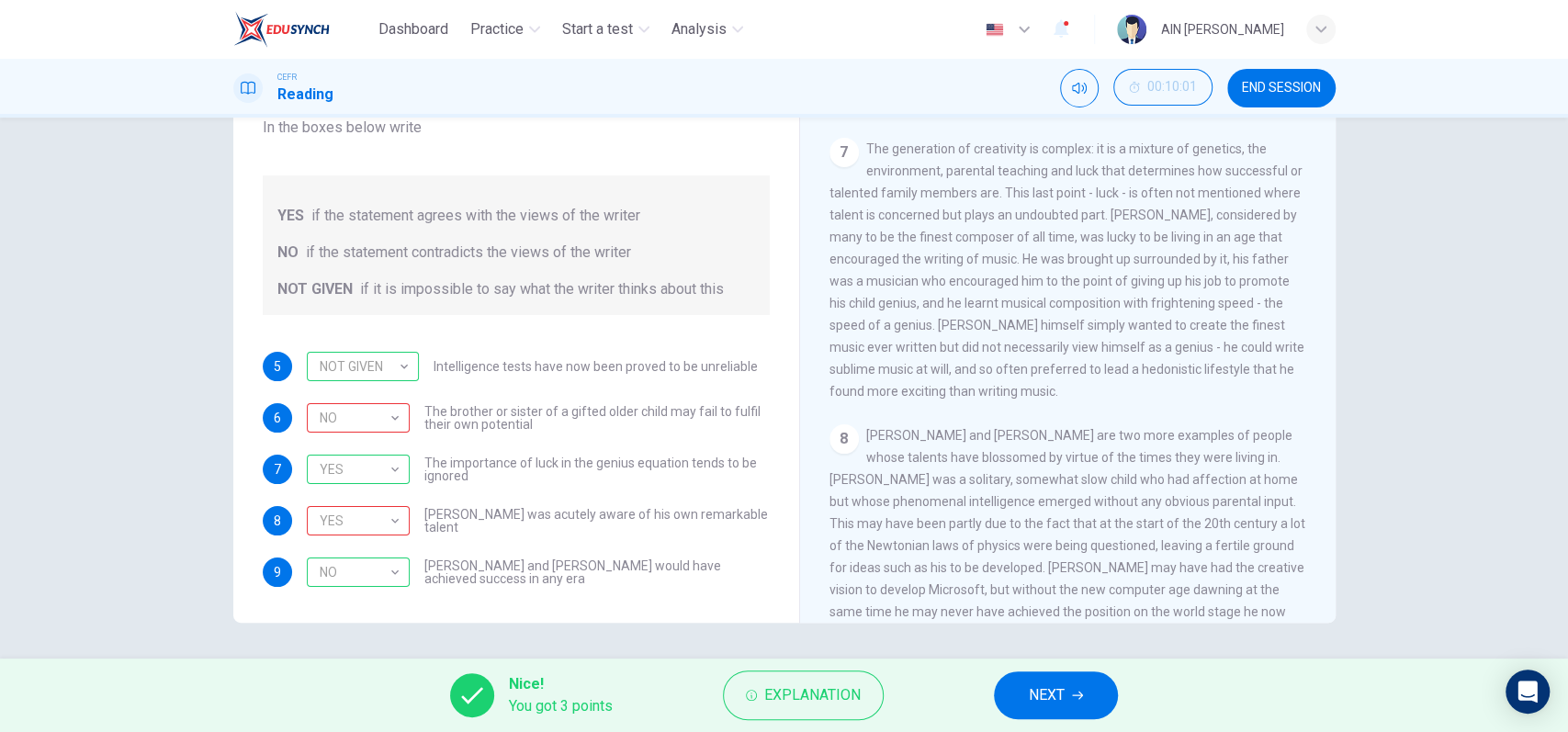
click at [837, 688] on span "Explanation" at bounding box center [812, 695] width 96 height 26
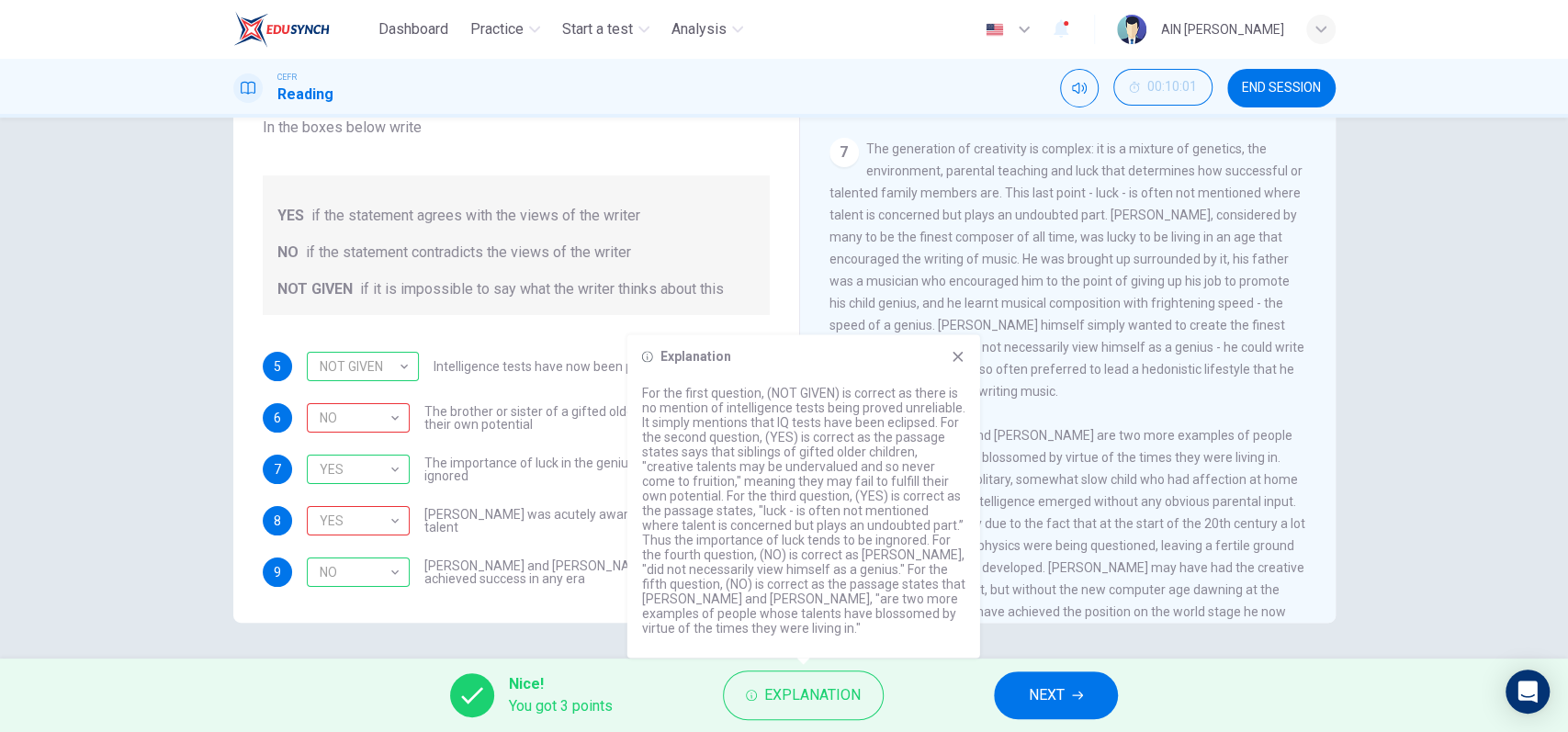
click at [954, 356] on icon at bounding box center [957, 356] width 14 height 14
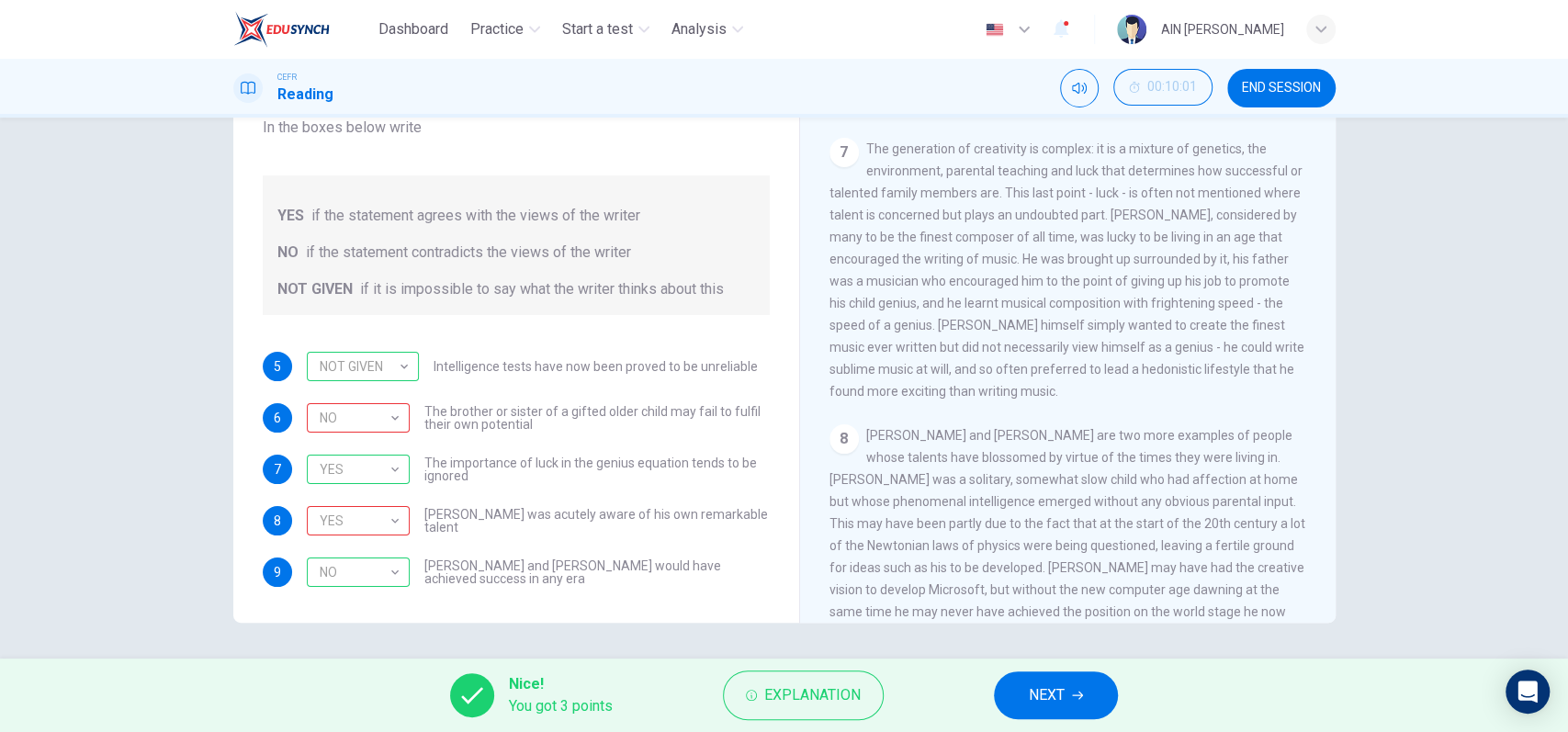
click at [1055, 705] on span "NEXT" at bounding box center [1047, 695] width 36 height 26
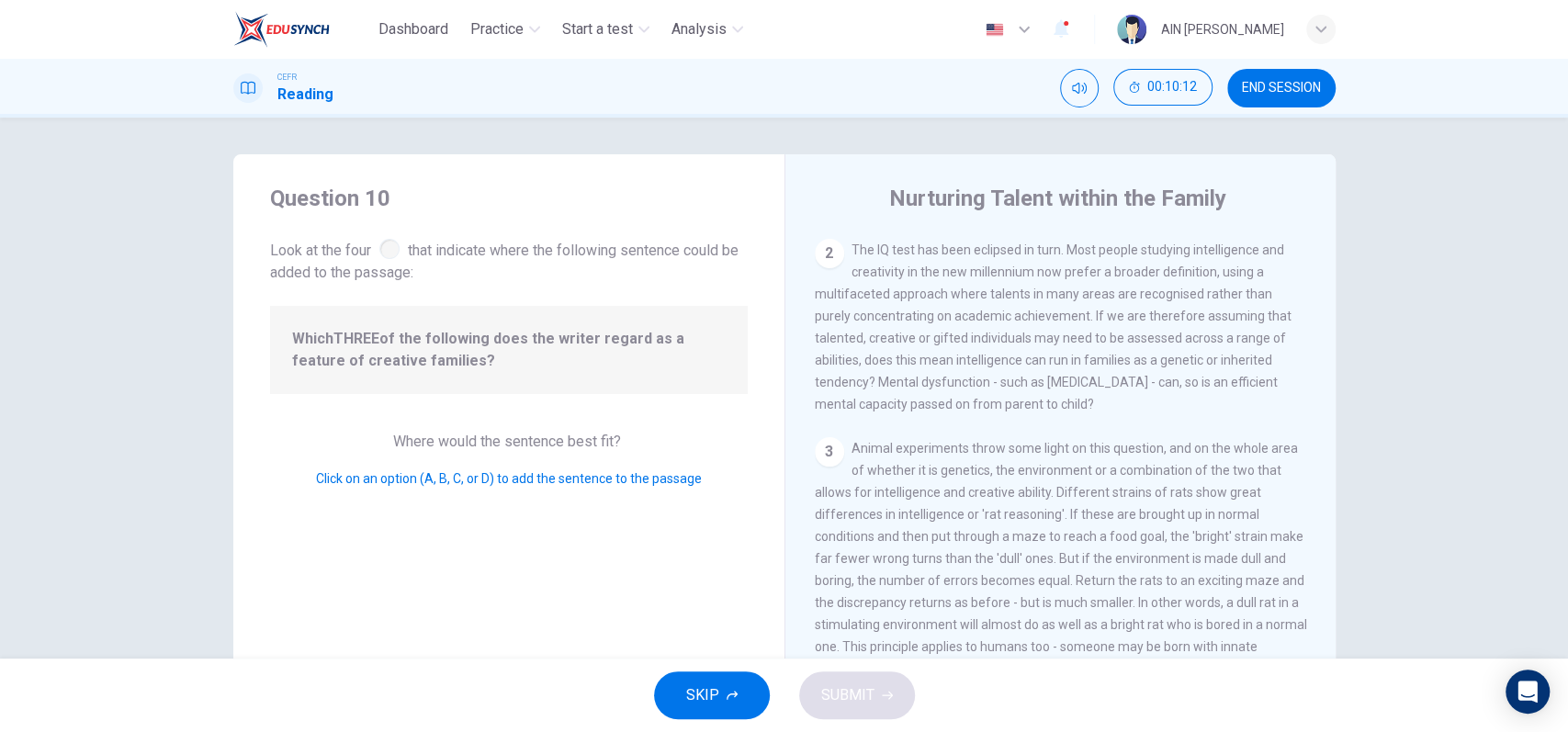
scroll to position [65, 0]
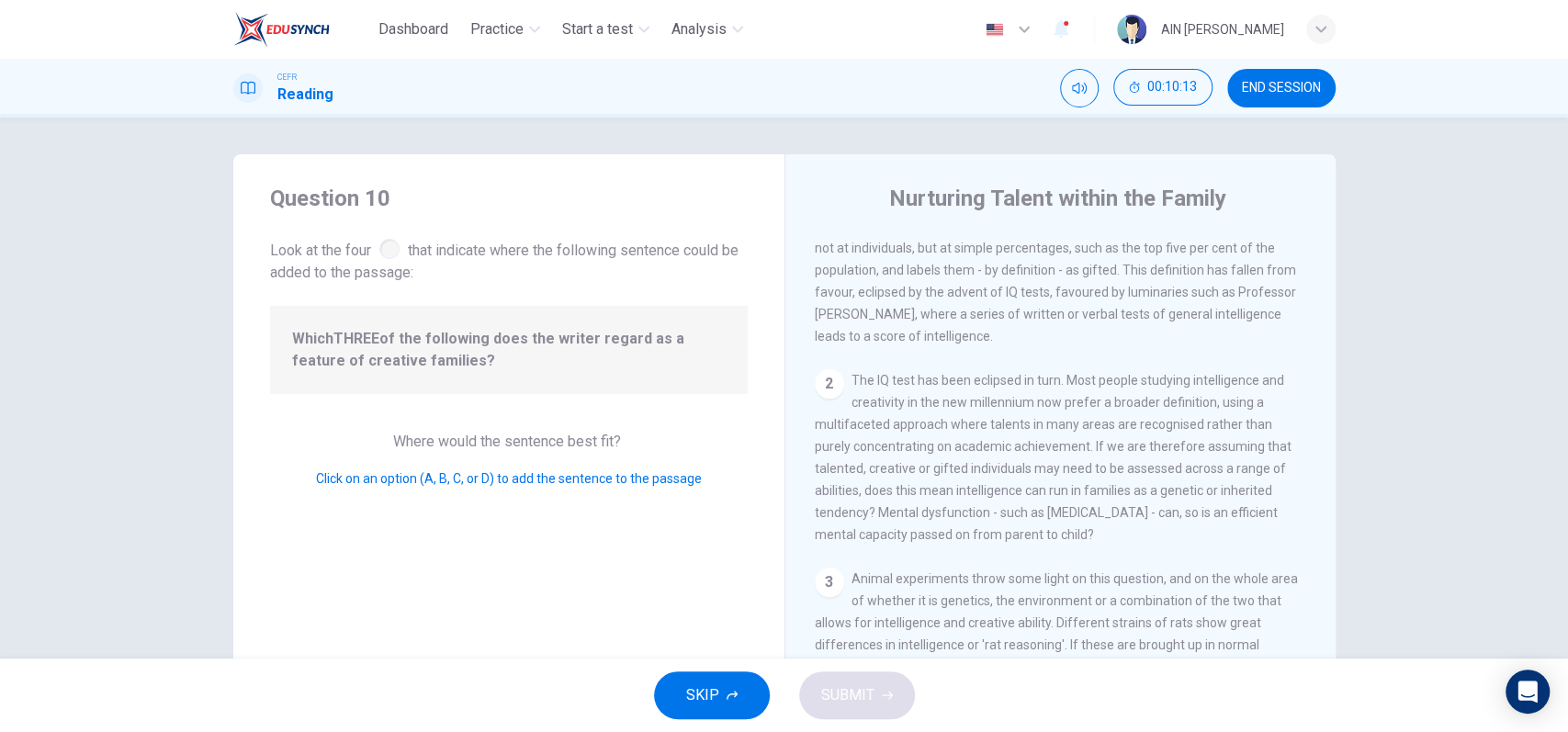
click at [825, 381] on div "2" at bounding box center [829, 384] width 29 height 29
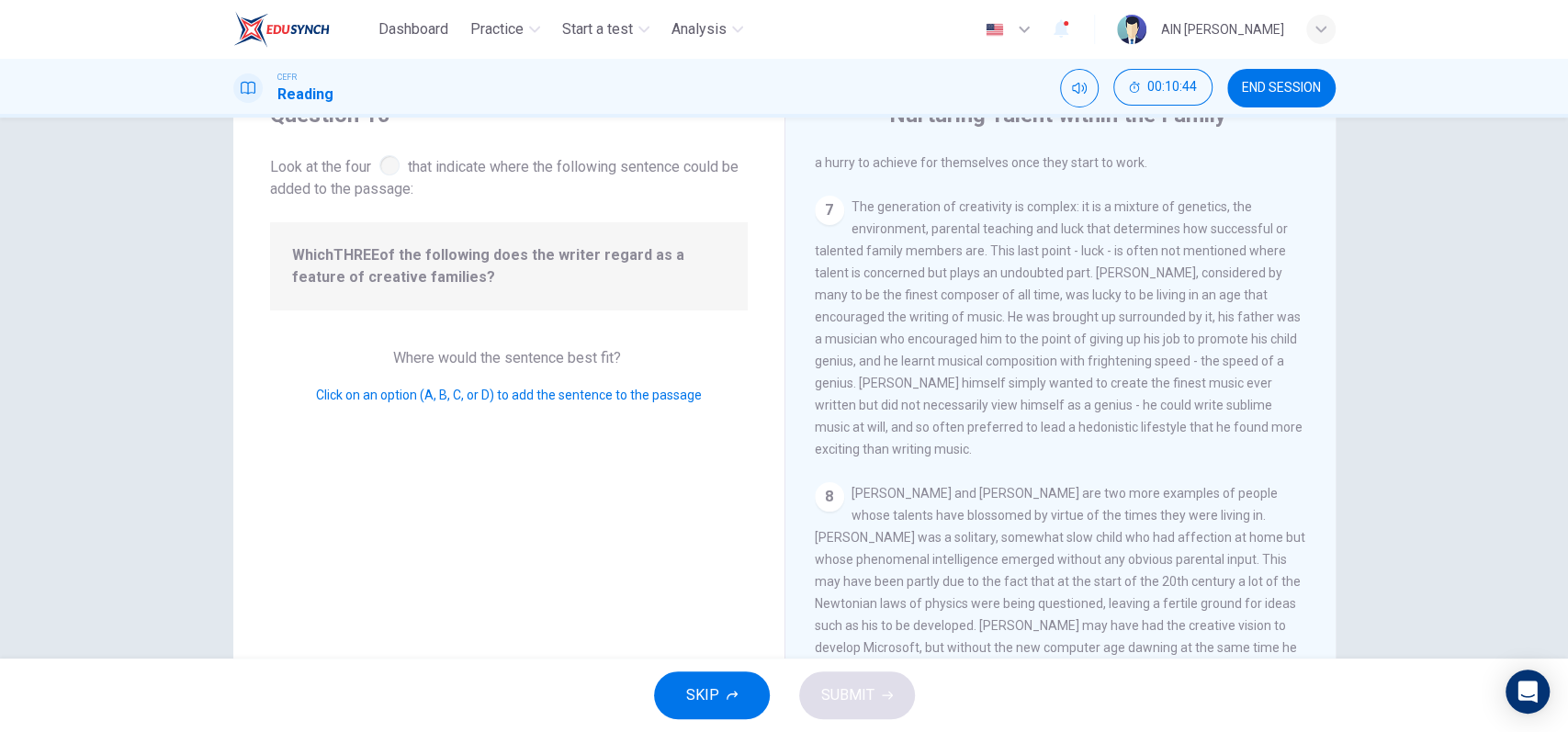
scroll to position [123, 0]
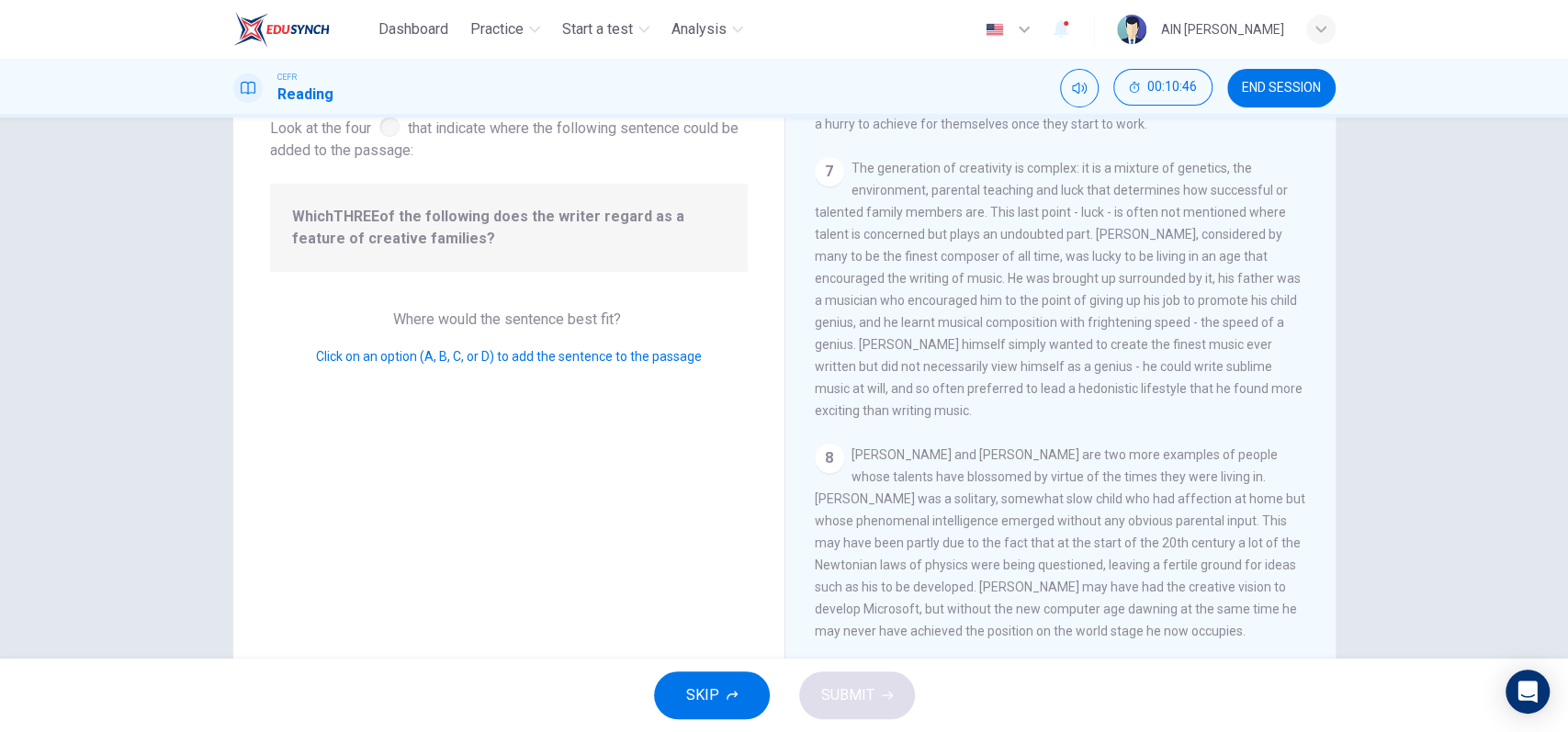
drag, startPoint x: 428, startPoint y: 239, endPoint x: 266, endPoint y: 206, distance: 165.3
click at [270, 206] on div "Which THREE of the following does the writer regard as a feature of creative fa…" at bounding box center [508, 227] width 478 height 88
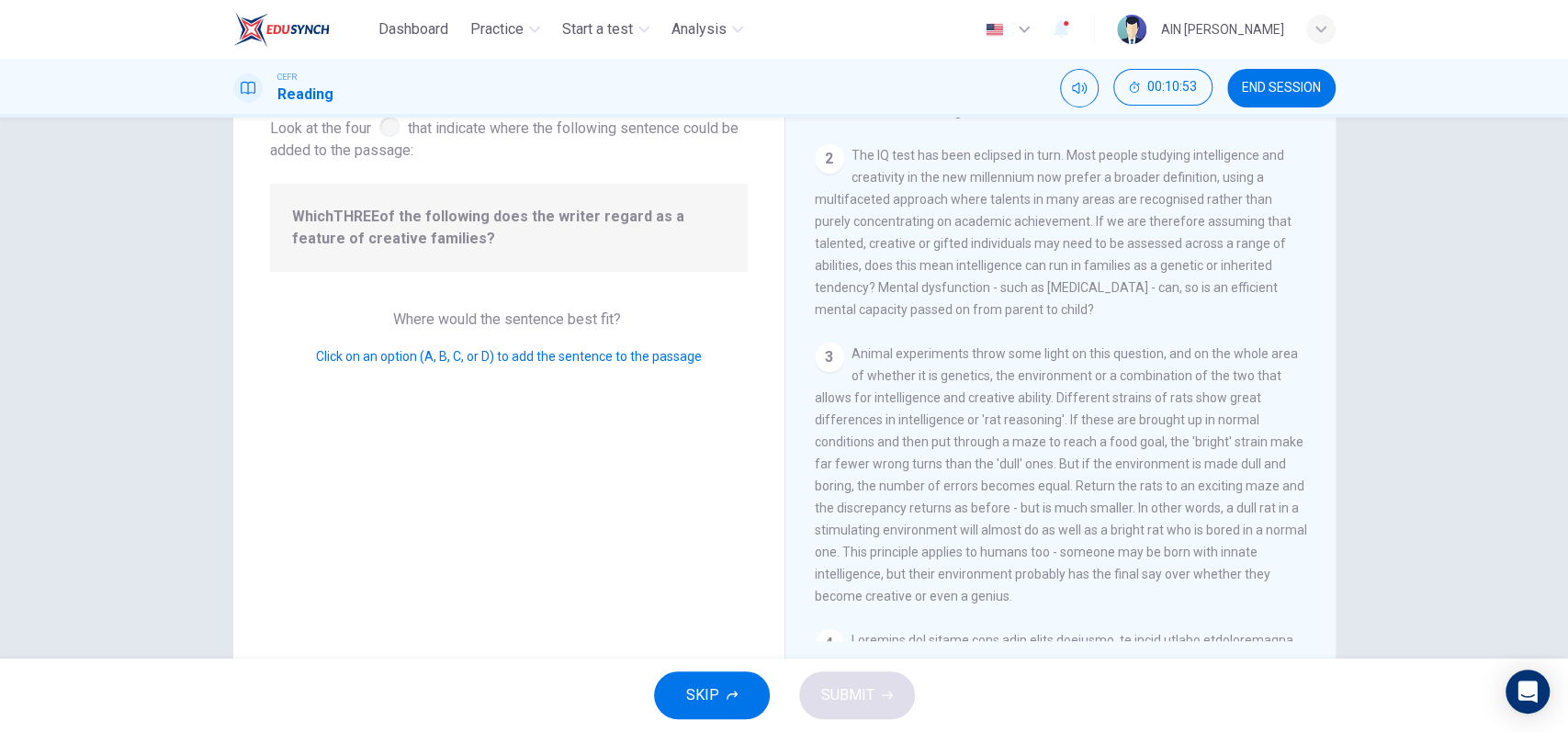
scroll to position [244, 0]
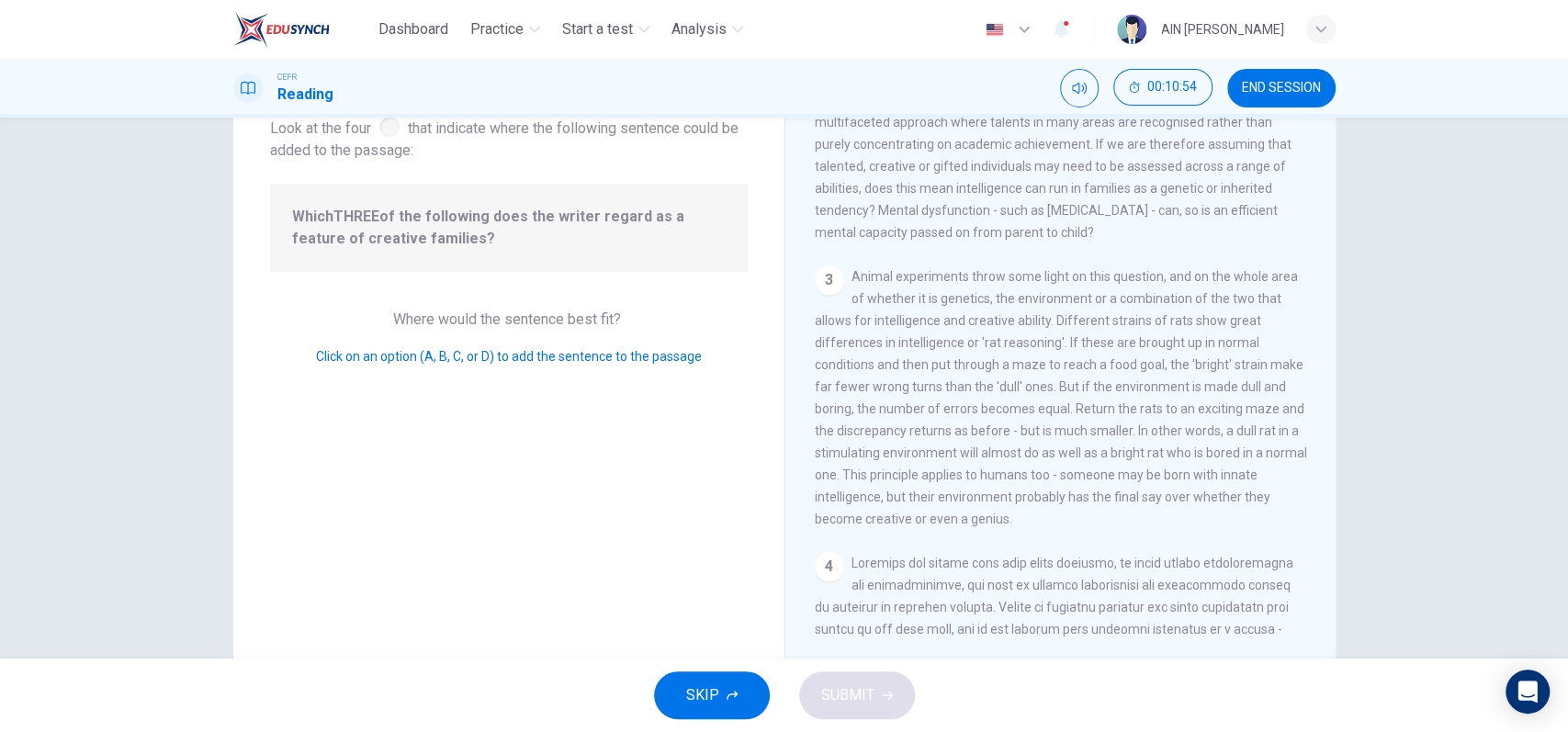
click at [1026, 403] on span "Animal experiments throw some light on this question, and on the whole area of …" at bounding box center [1061, 397] width 492 height 258
drag, startPoint x: 935, startPoint y: 525, endPoint x: 824, endPoint y: 555, distance: 115.0
click at [923, 526] on div "3 Animal experiments throw some light on this question, and on the whole area o…" at bounding box center [1061, 397] width 492 height 264
click at [824, 555] on div "4" at bounding box center [829, 567] width 29 height 29
click at [814, 564] on div "4" at bounding box center [829, 567] width 29 height 29
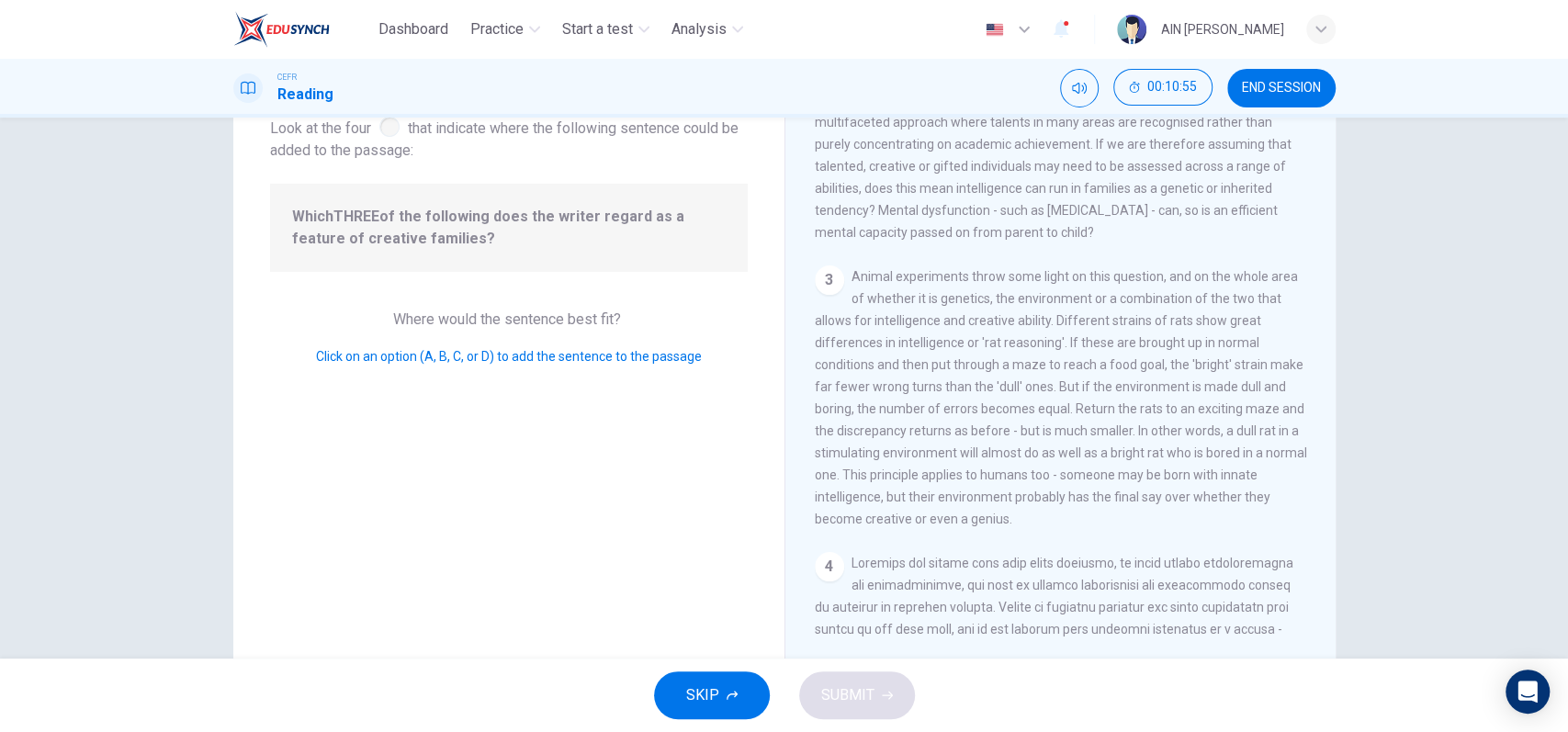
click at [849, 460] on div "1 What do we mean by being 'talented' or 'gifted'? The most obvious way is to l…" at bounding box center [1072, 377] width 516 height 529
drag, startPoint x: 869, startPoint y: 298, endPoint x: 876, endPoint y: 289, distance: 11.4
click at [871, 290] on span "Animal experiments throw some light on this question, and on the whole area of …" at bounding box center [1061, 397] width 492 height 258
click at [948, 320] on div "3 Animal experiments throw some light on this question, and on the whole area o…" at bounding box center [1061, 397] width 492 height 264
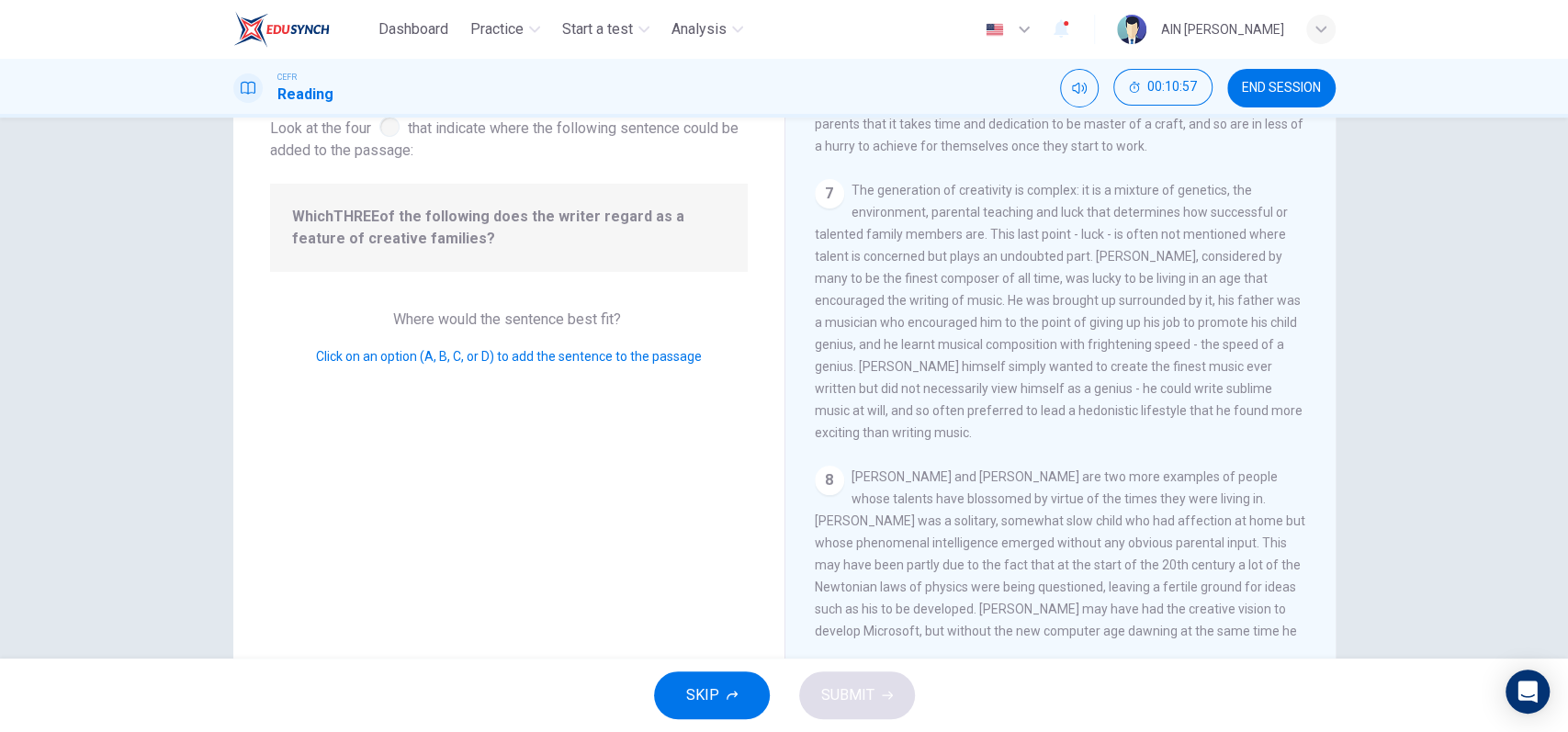
scroll to position [1412, 0]
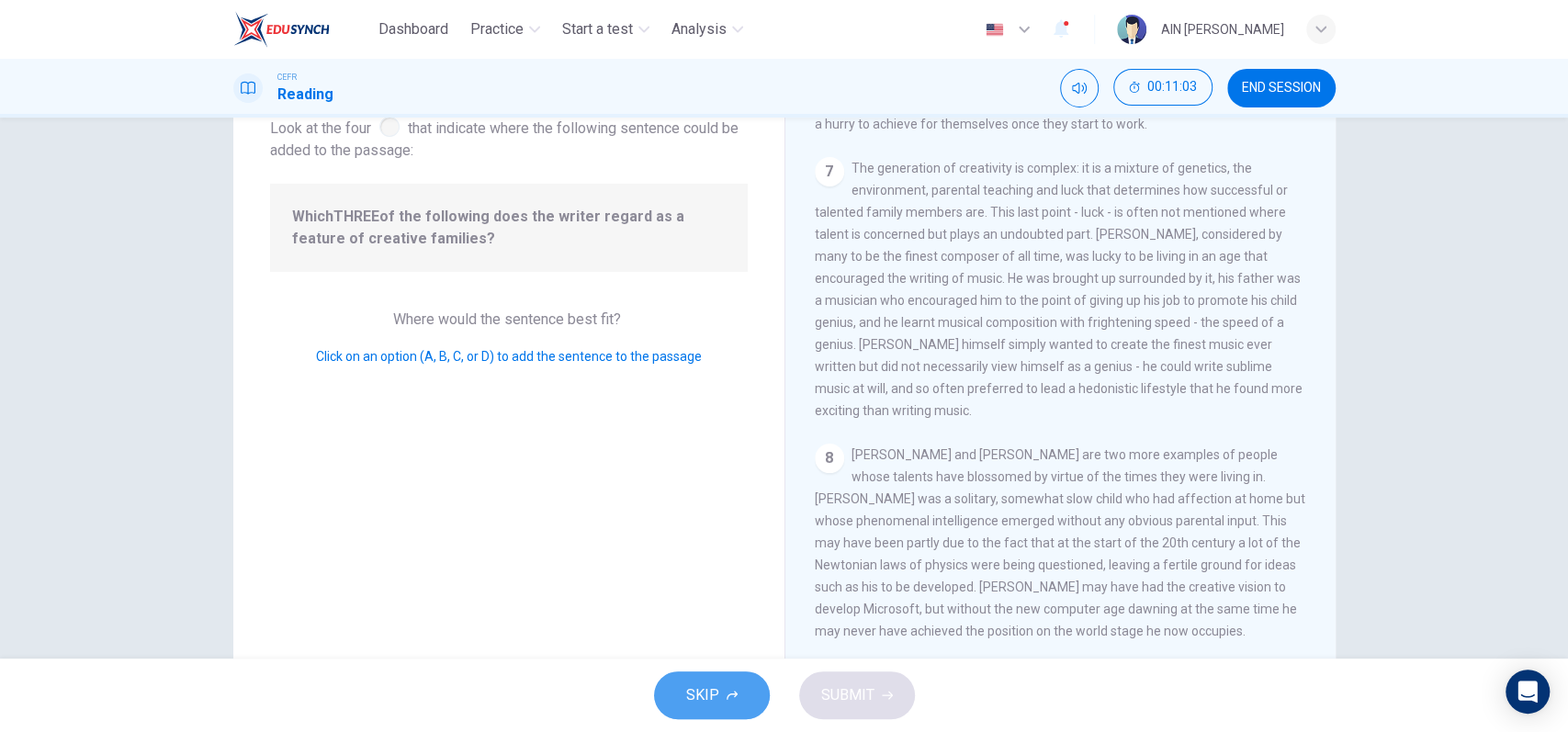
click at [712, 713] on button "SKIP" at bounding box center [712, 696] width 116 height 48
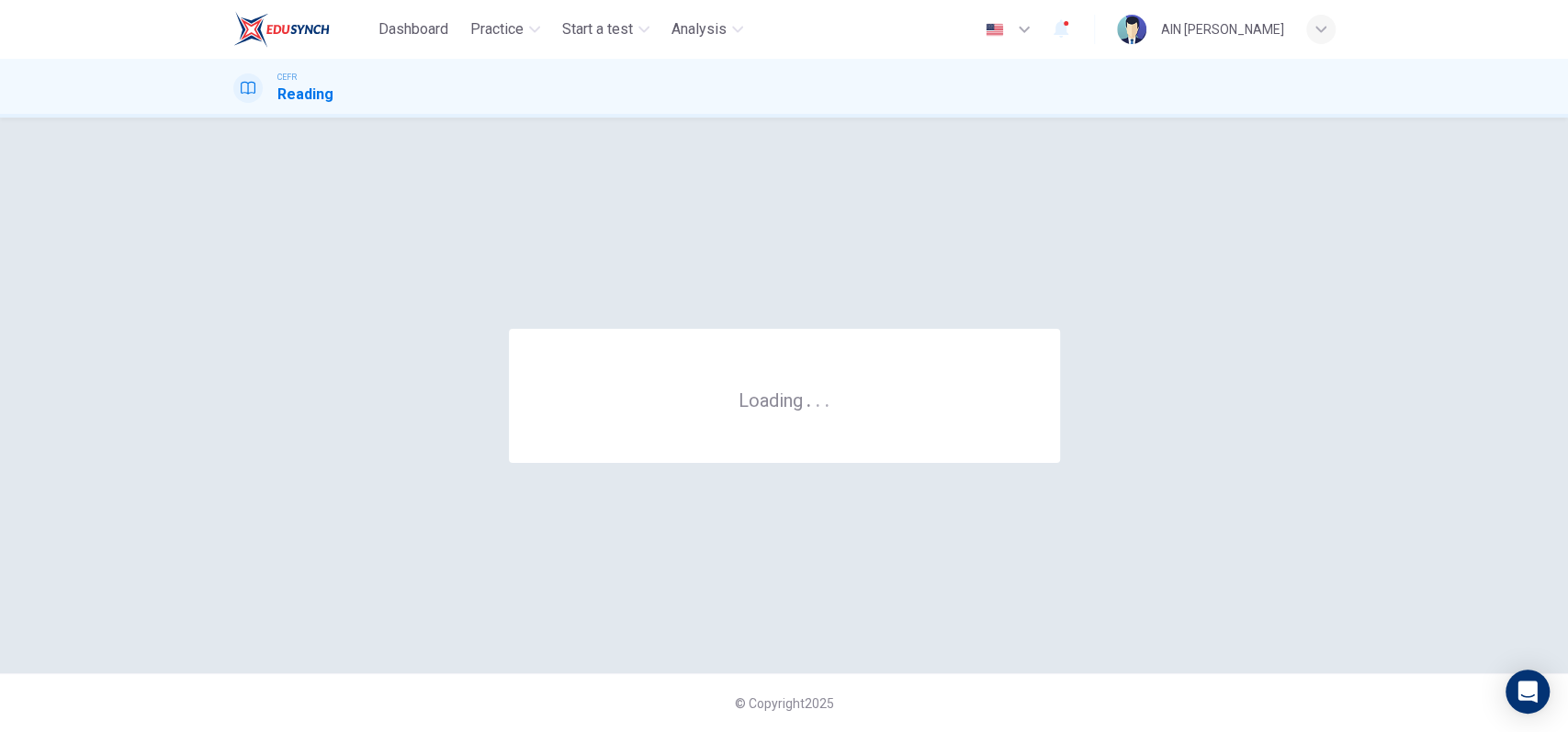
scroll to position [0, 0]
